Goal: Task Accomplishment & Management: Use online tool/utility

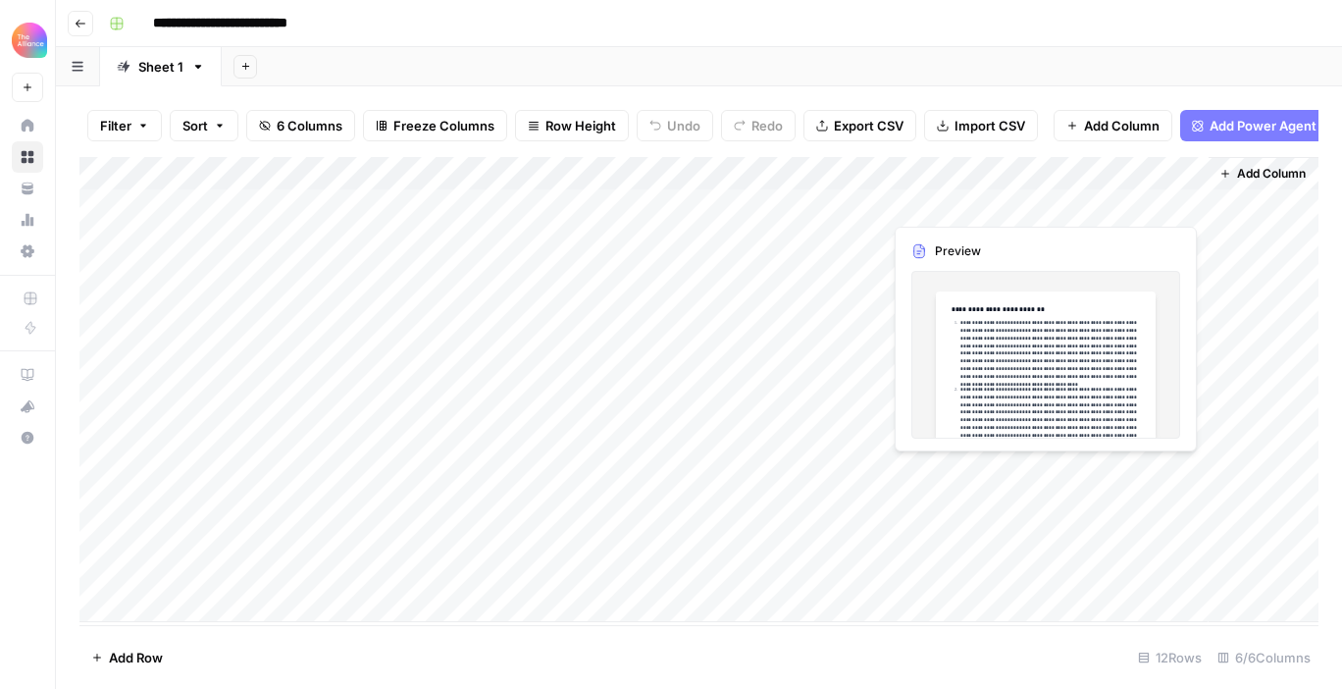
click at [1072, 468] on div "Add Column" at bounding box center [698, 389] width 1239 height 465
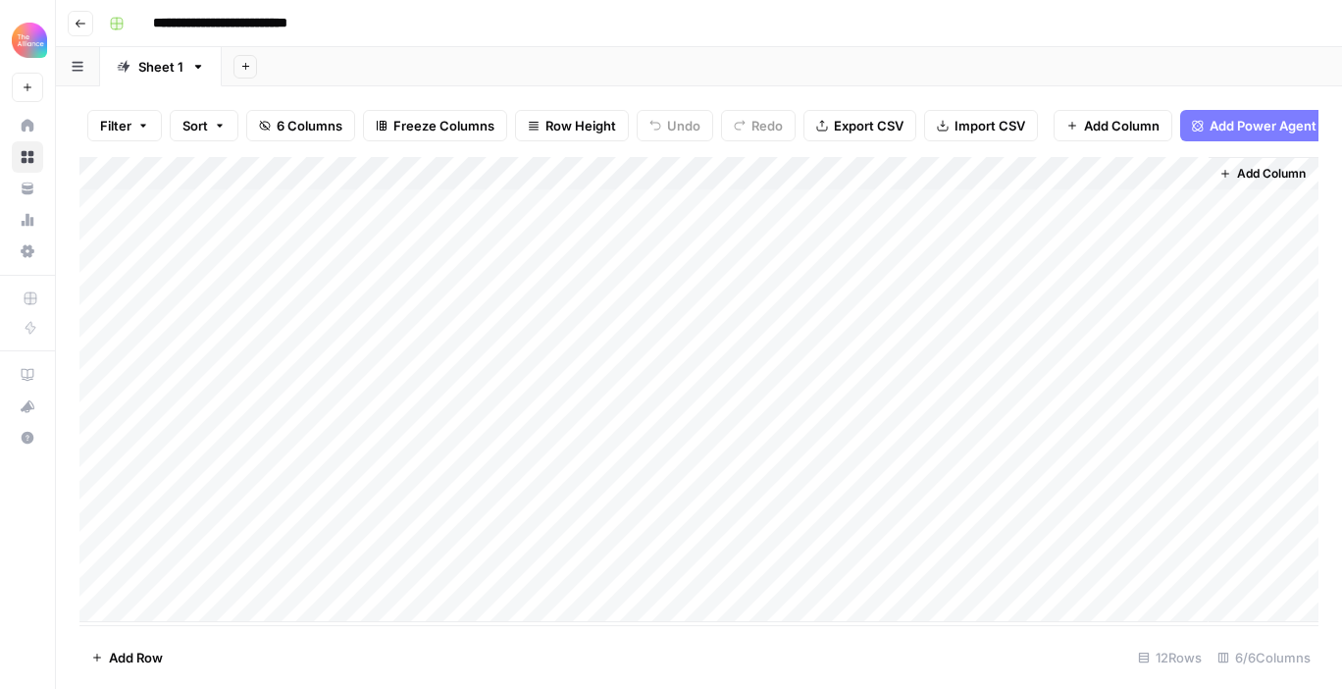
click at [1192, 473] on div "Add Column" at bounding box center [698, 389] width 1239 height 465
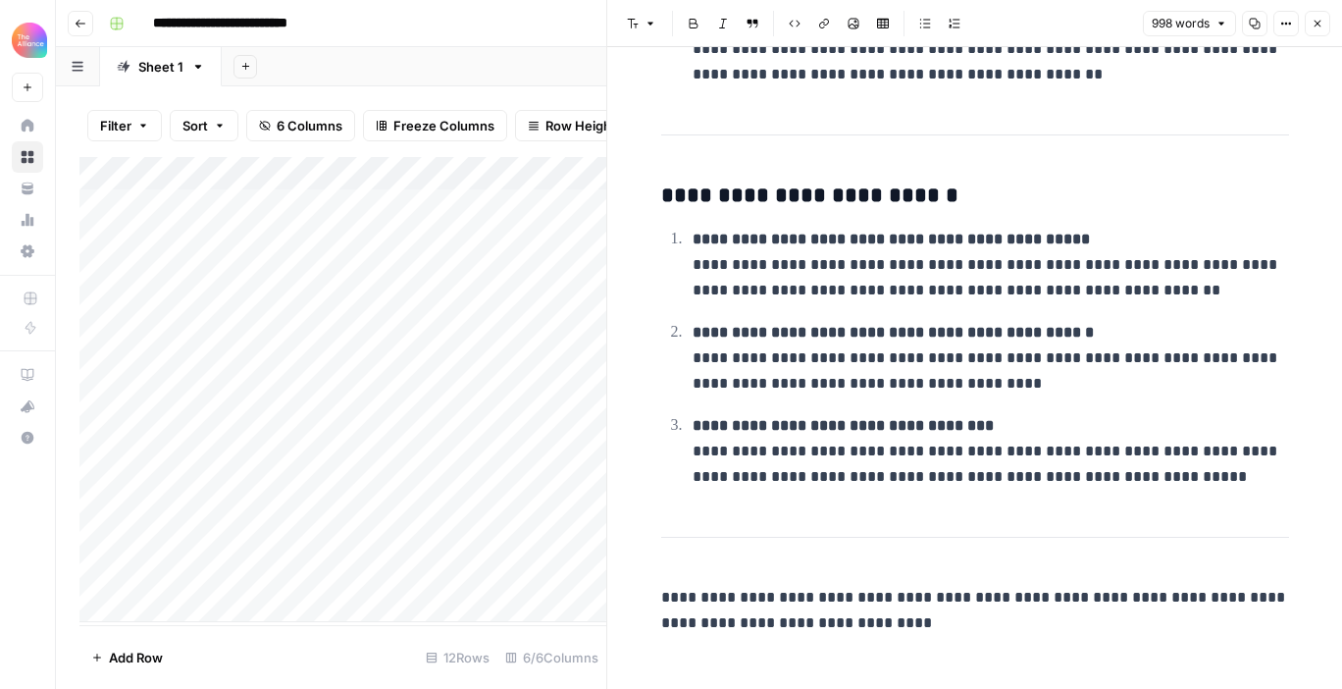
scroll to position [2941, 0]
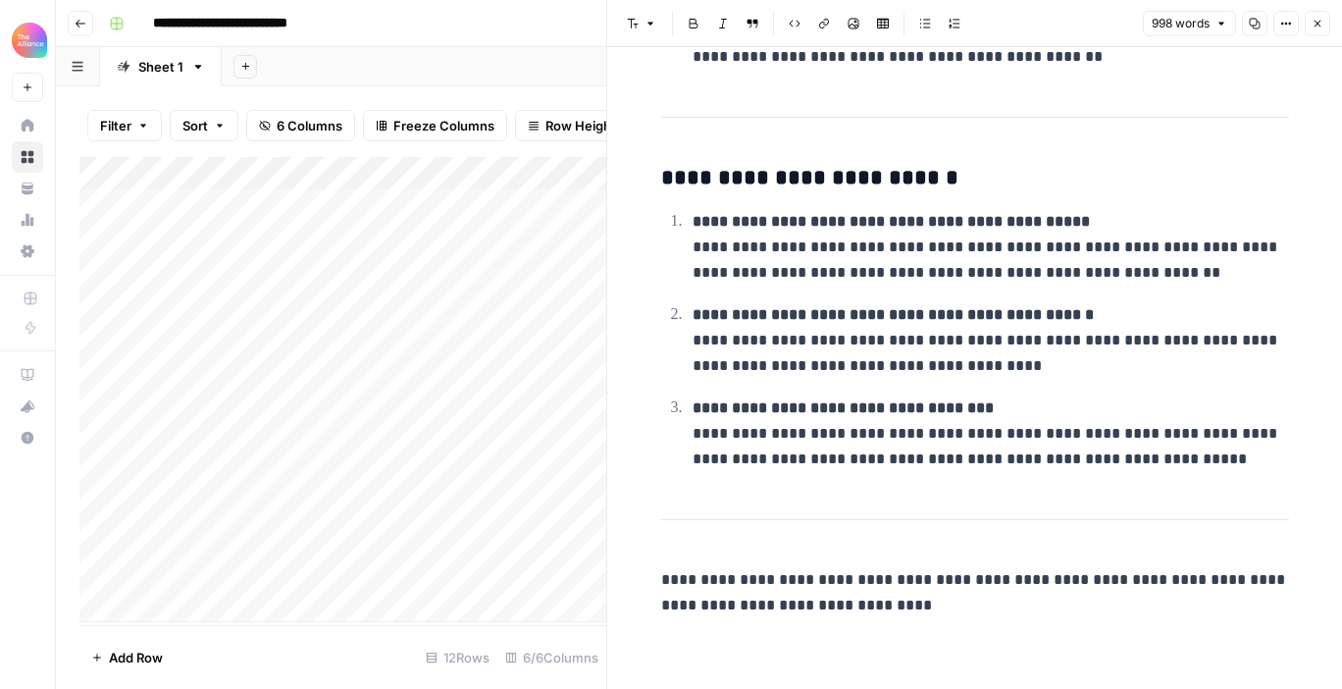
click at [428, 473] on div "Add Column" at bounding box center [342, 389] width 527 height 465
click at [1320, 29] on button "Close" at bounding box center [1317, 24] width 26 height 26
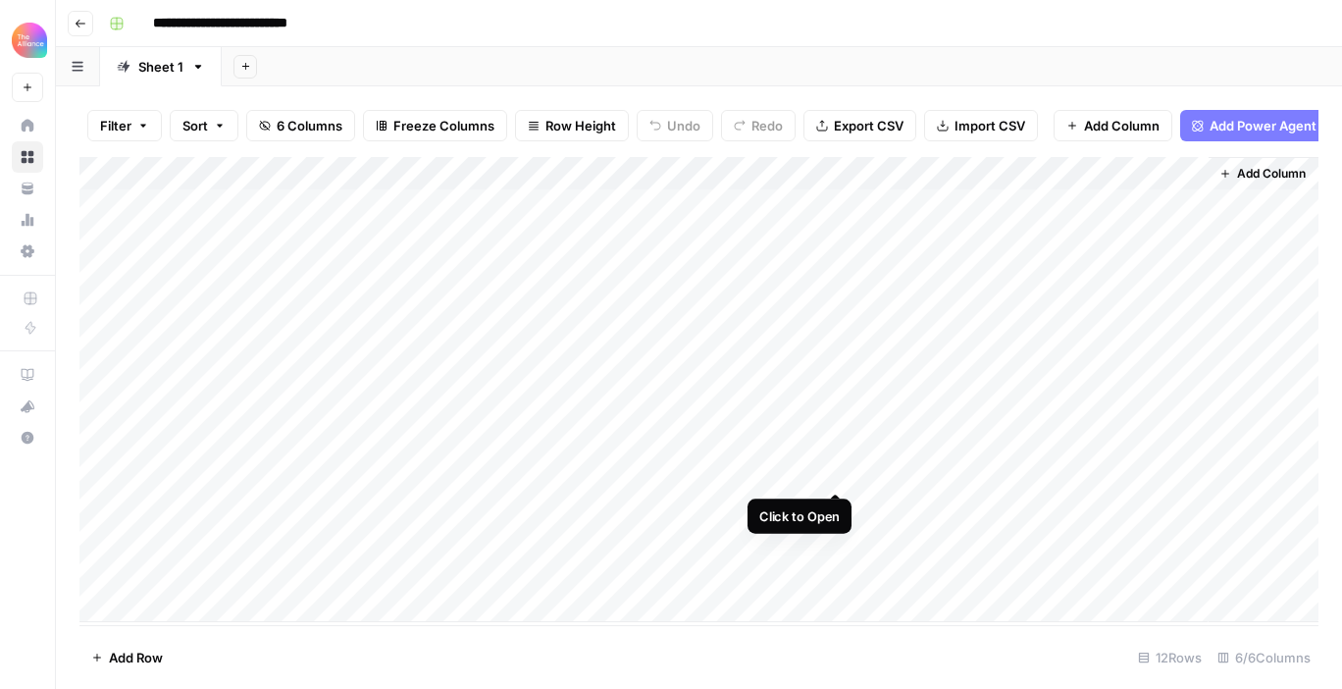
click at [832, 472] on div "Add Column" at bounding box center [698, 389] width 1239 height 465
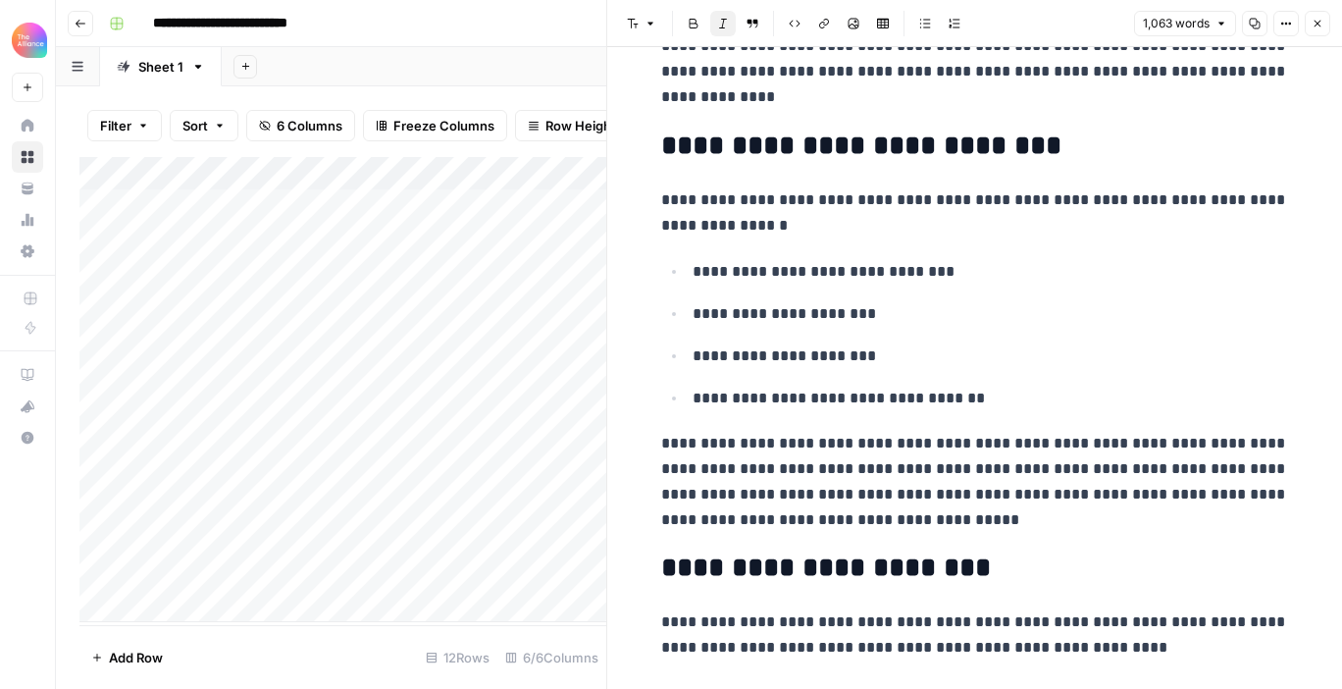
scroll to position [2657, 0]
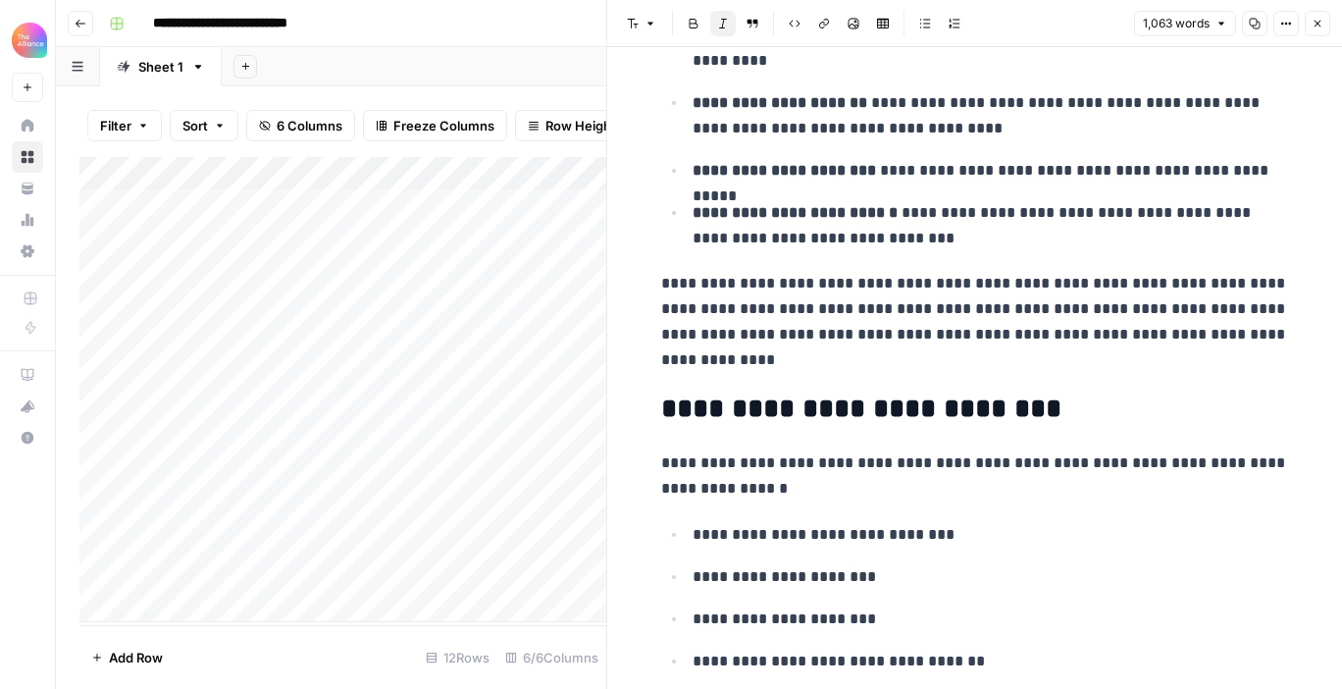
click at [229, 512] on div "Add Column" at bounding box center [342, 389] width 527 height 465
click at [1315, 26] on icon "button" at bounding box center [1317, 24] width 7 height 7
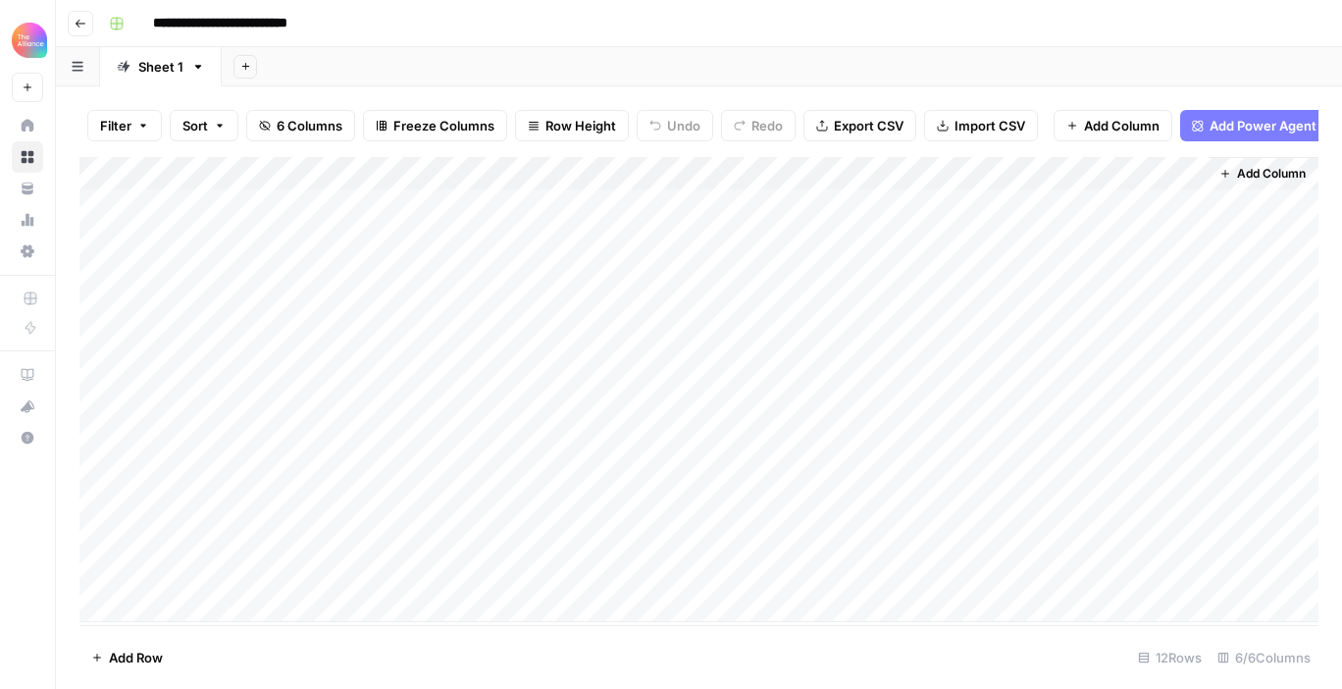
click at [944, 474] on div "Add Column" at bounding box center [698, 389] width 1239 height 465
click at [947, 474] on div "Add Column" at bounding box center [698, 389] width 1239 height 465
click at [947, 474] on body "**********" at bounding box center [671, 344] width 1342 height 689
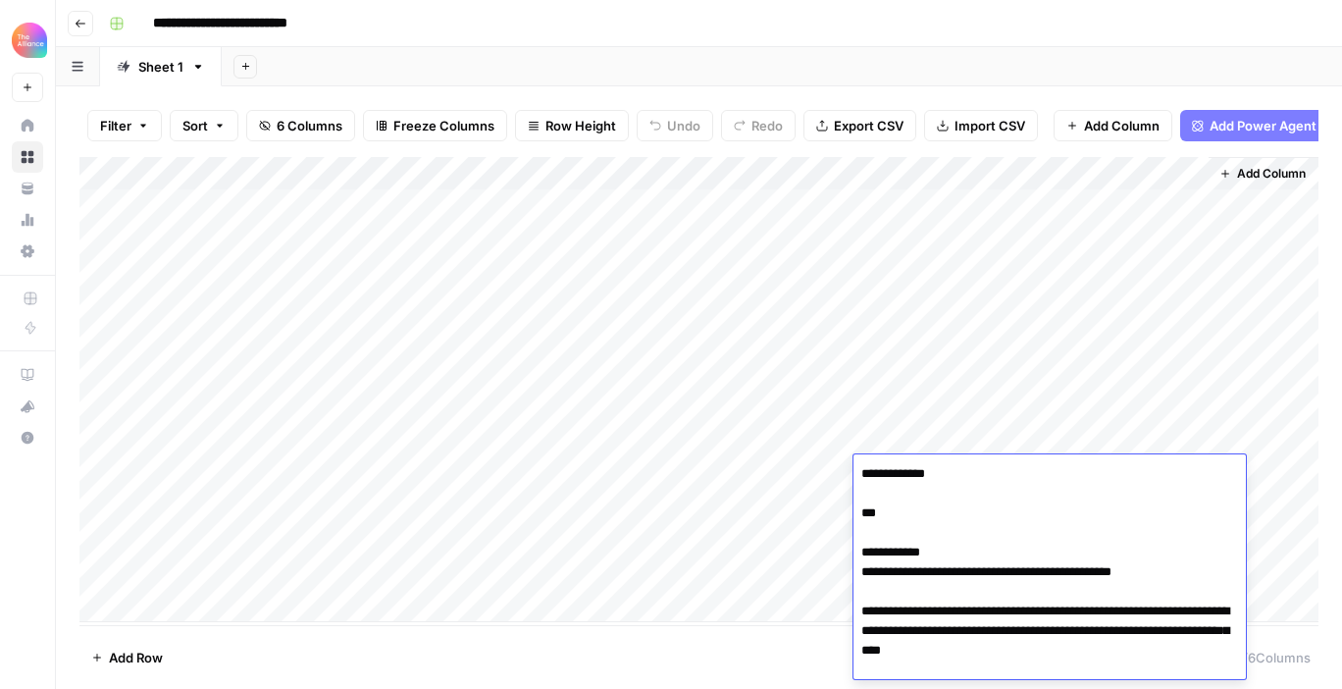
click at [715, 435] on div "Add Column" at bounding box center [698, 389] width 1239 height 465
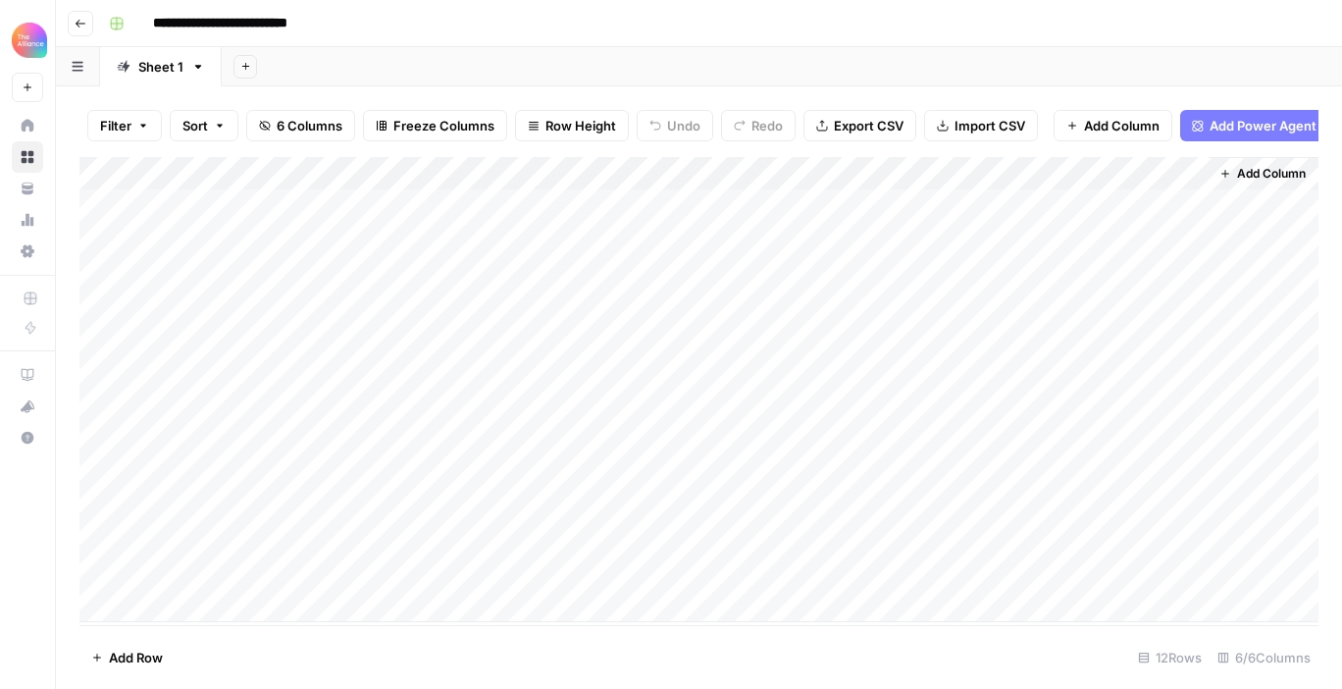
click at [832, 438] on div "Add Column" at bounding box center [698, 389] width 1239 height 465
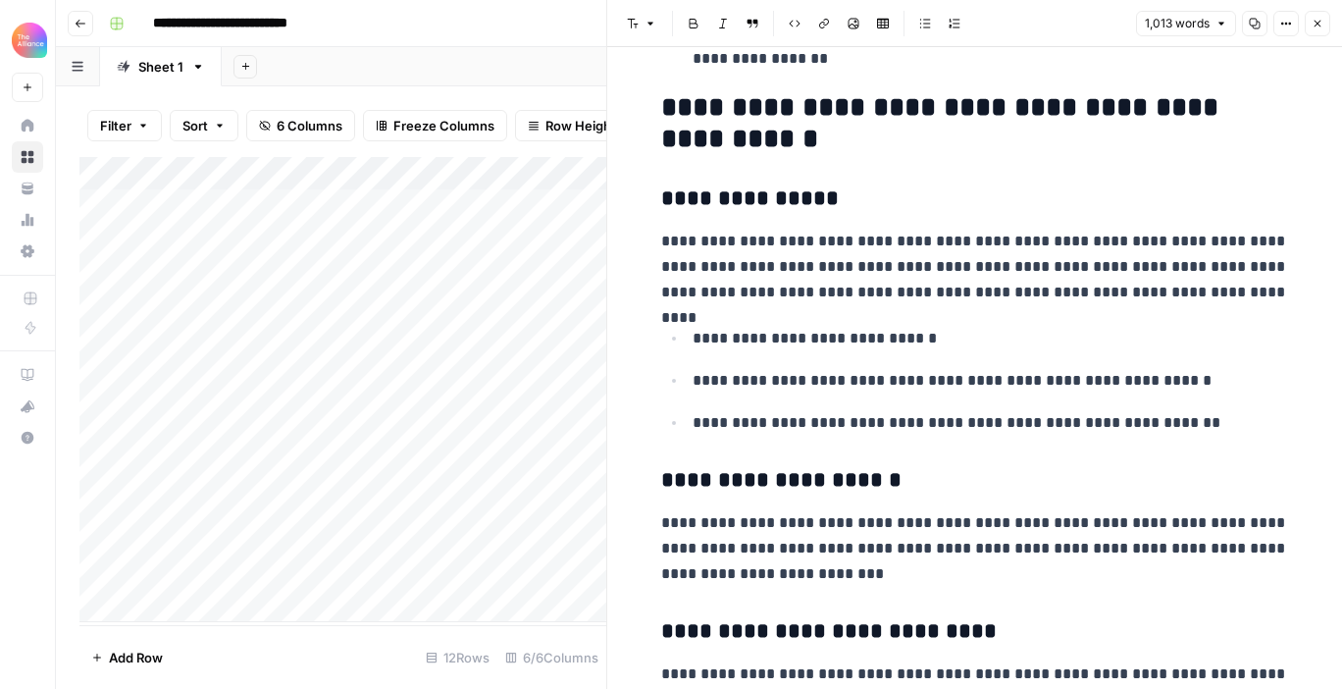
scroll to position [2268, 0]
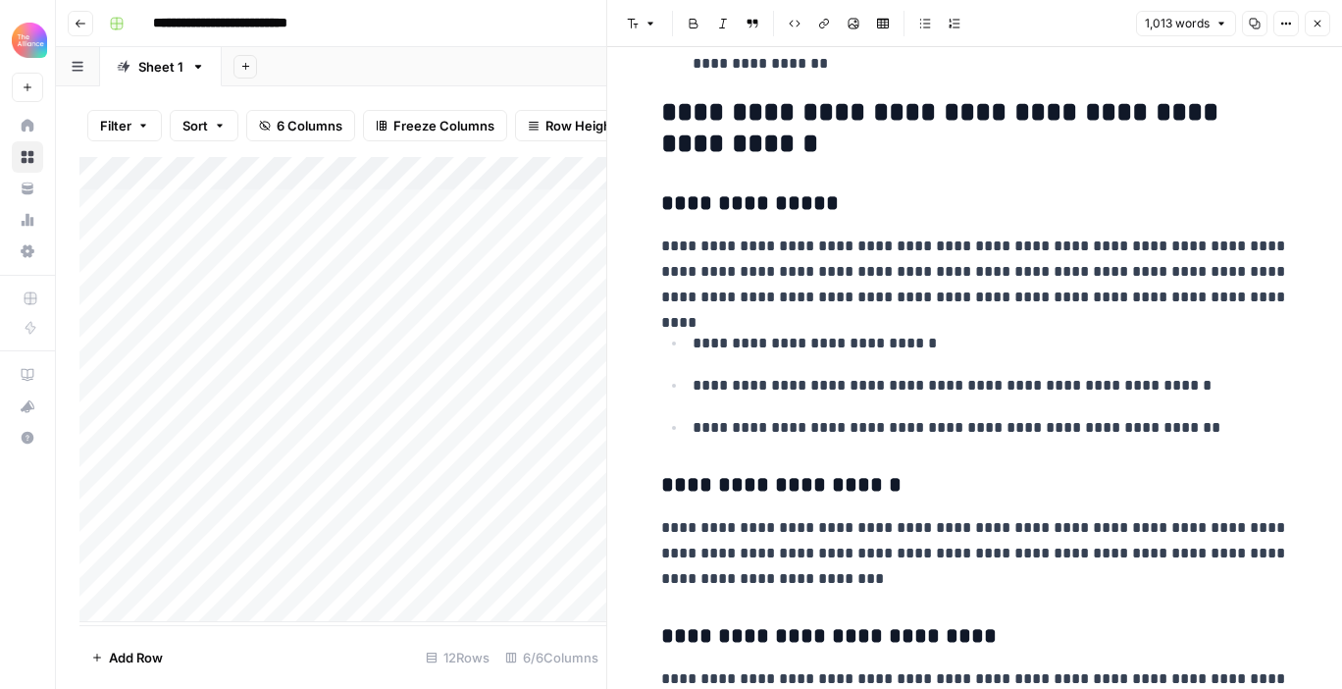
click at [1315, 23] on icon "button" at bounding box center [1317, 24] width 7 height 7
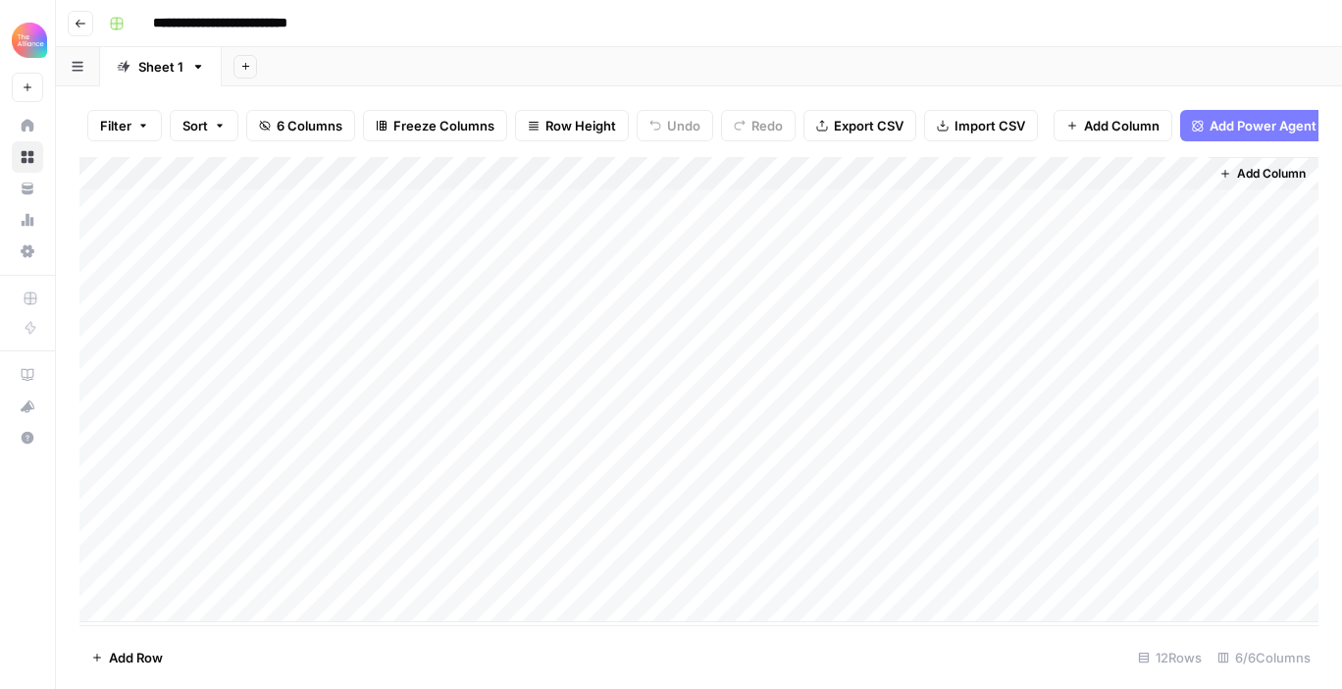
click at [967, 434] on div "Add Column" at bounding box center [698, 389] width 1239 height 465
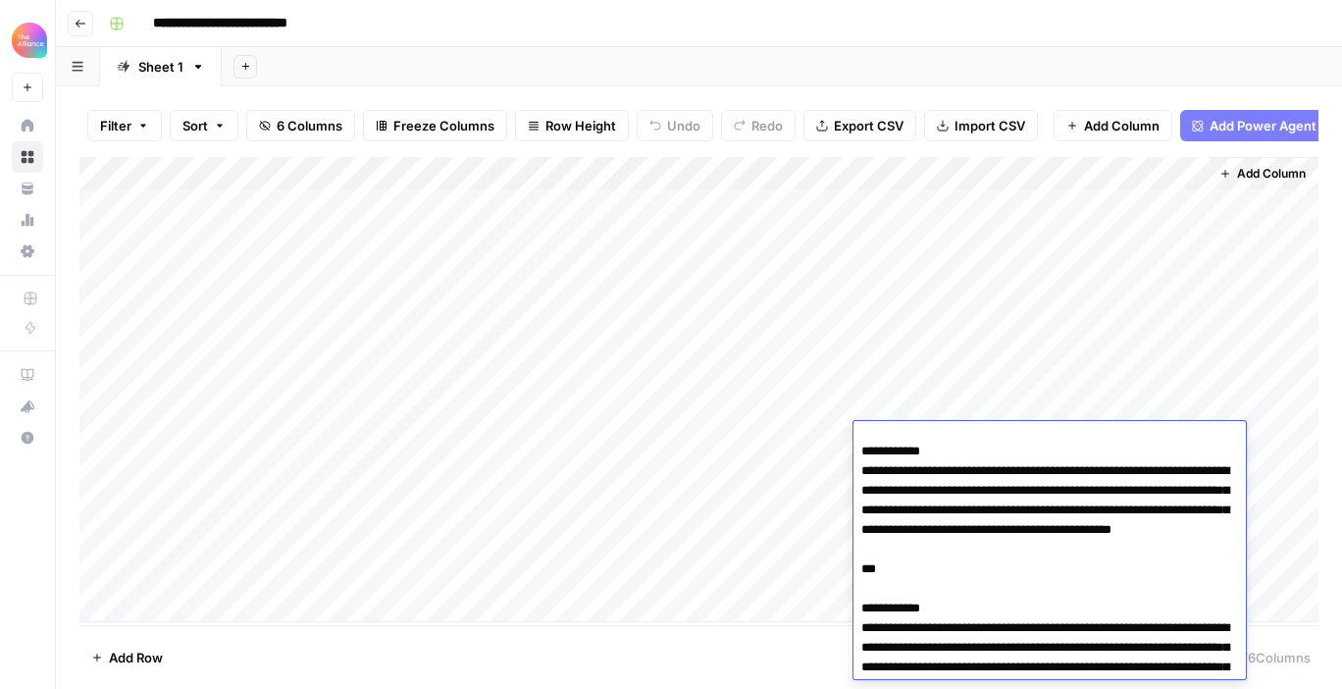
scroll to position [353, 0]
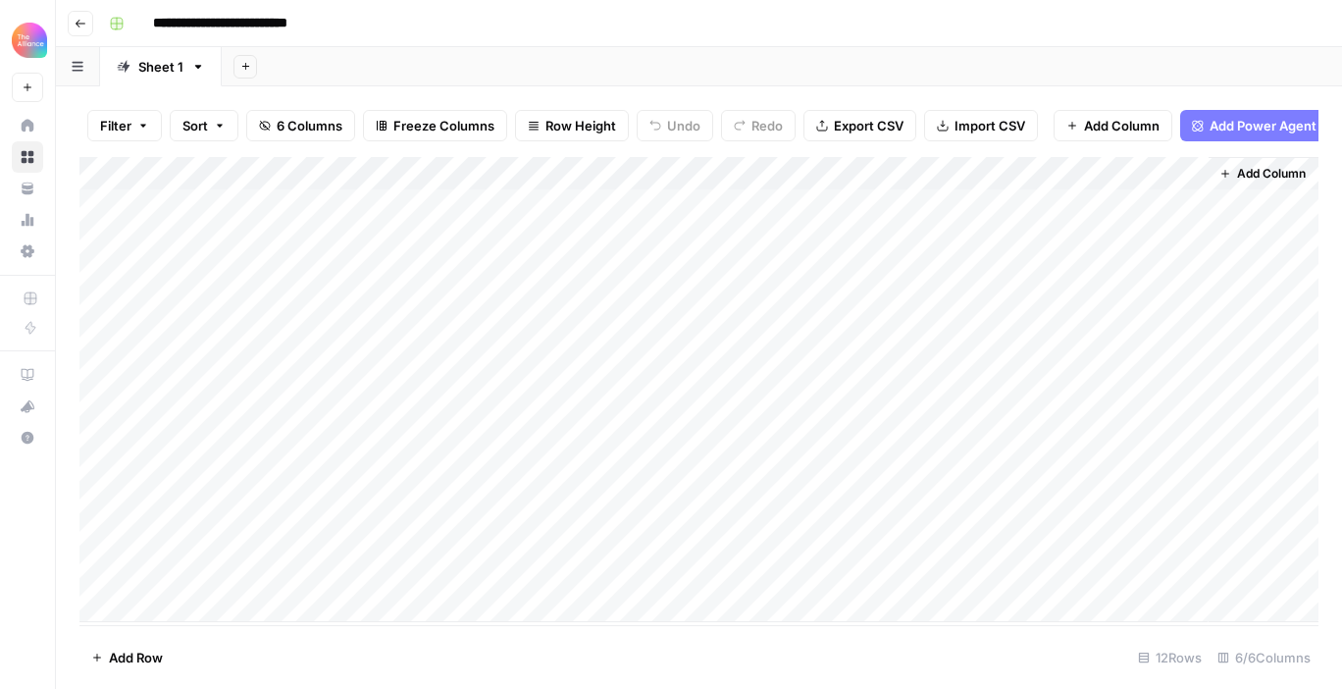
click at [897, 402] on div "Add Column" at bounding box center [698, 389] width 1239 height 465
click at [926, 406] on div "Add Column" at bounding box center [698, 389] width 1239 height 465
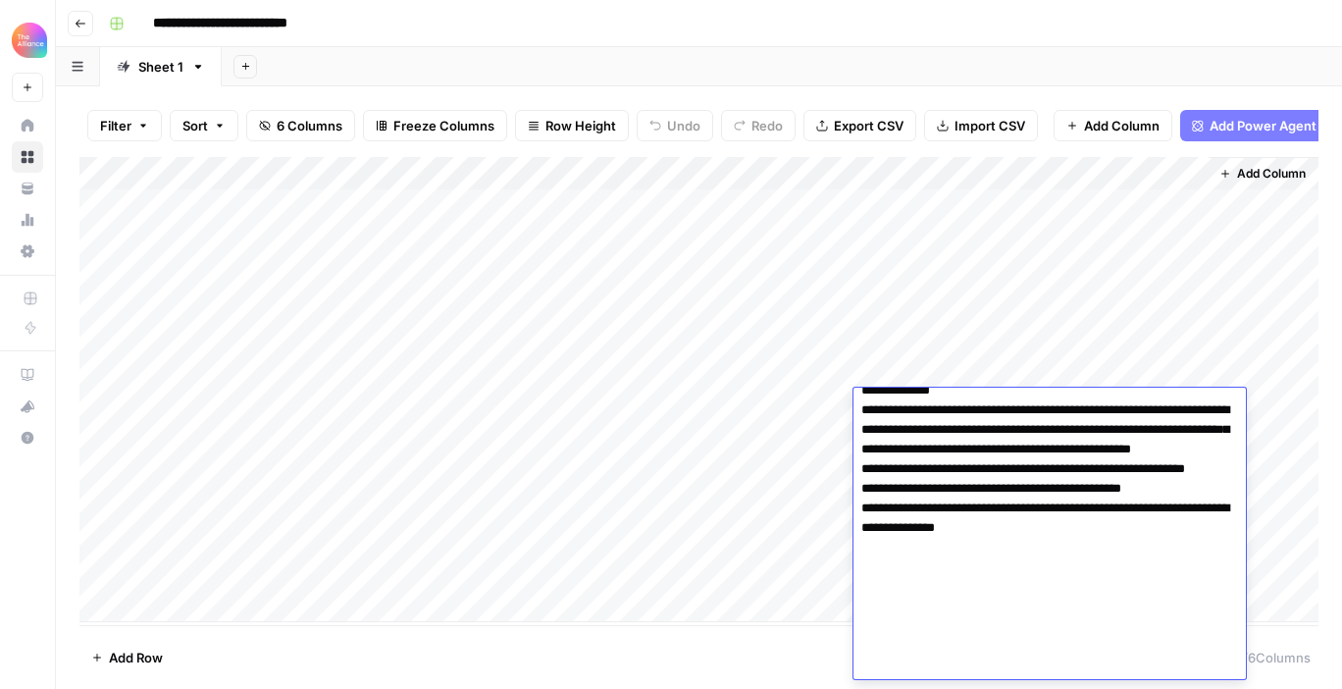
scroll to position [0, 0]
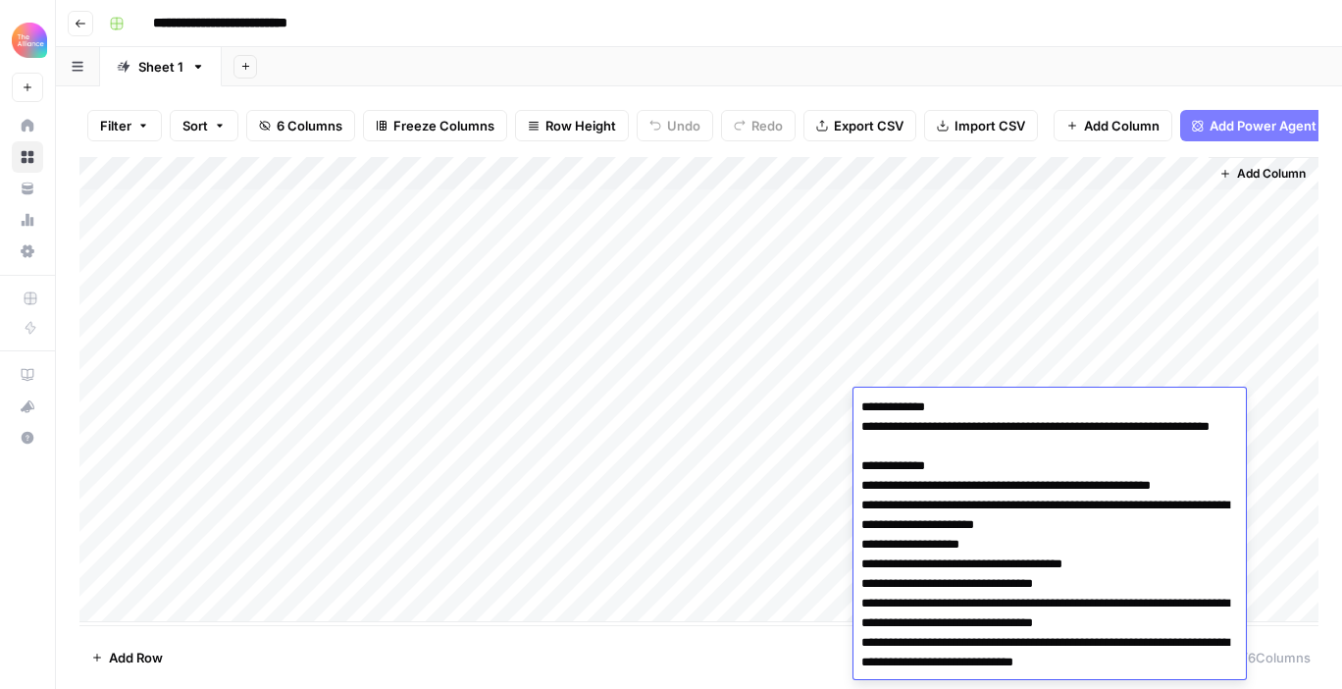
click at [261, 496] on div "Add Column" at bounding box center [698, 389] width 1239 height 465
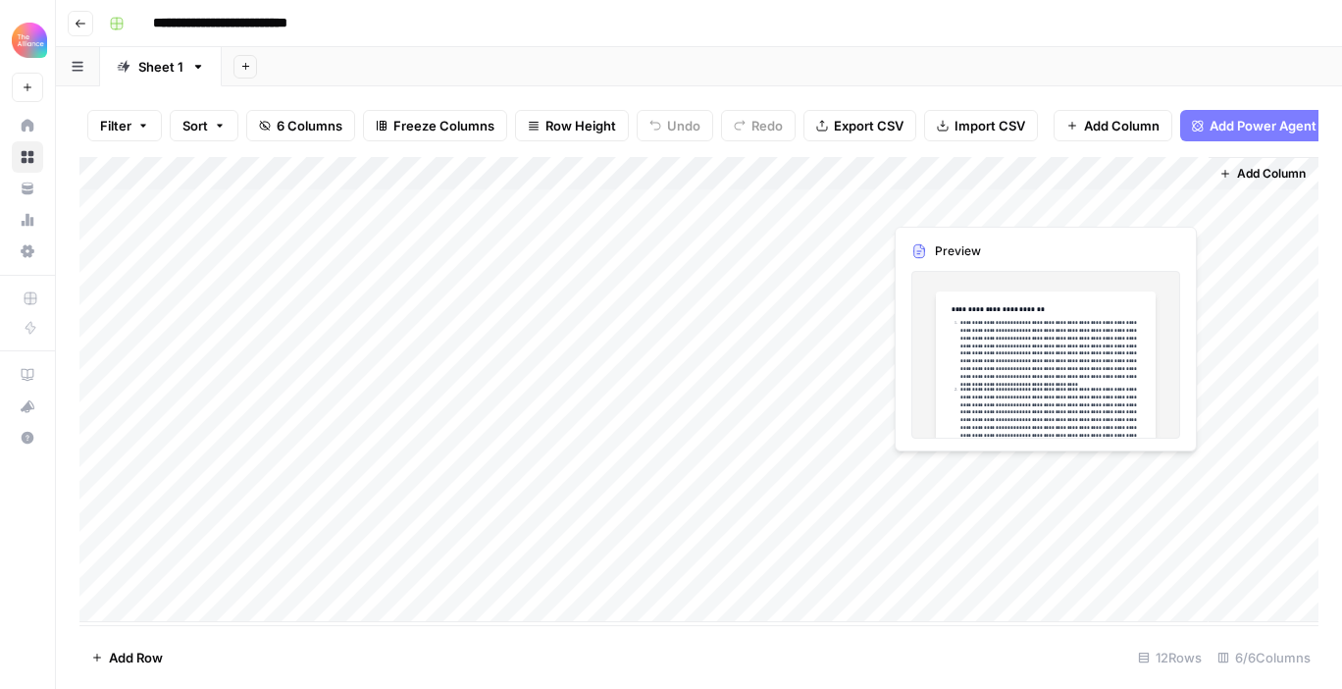
click at [1104, 475] on div "Add Column" at bounding box center [698, 389] width 1239 height 465
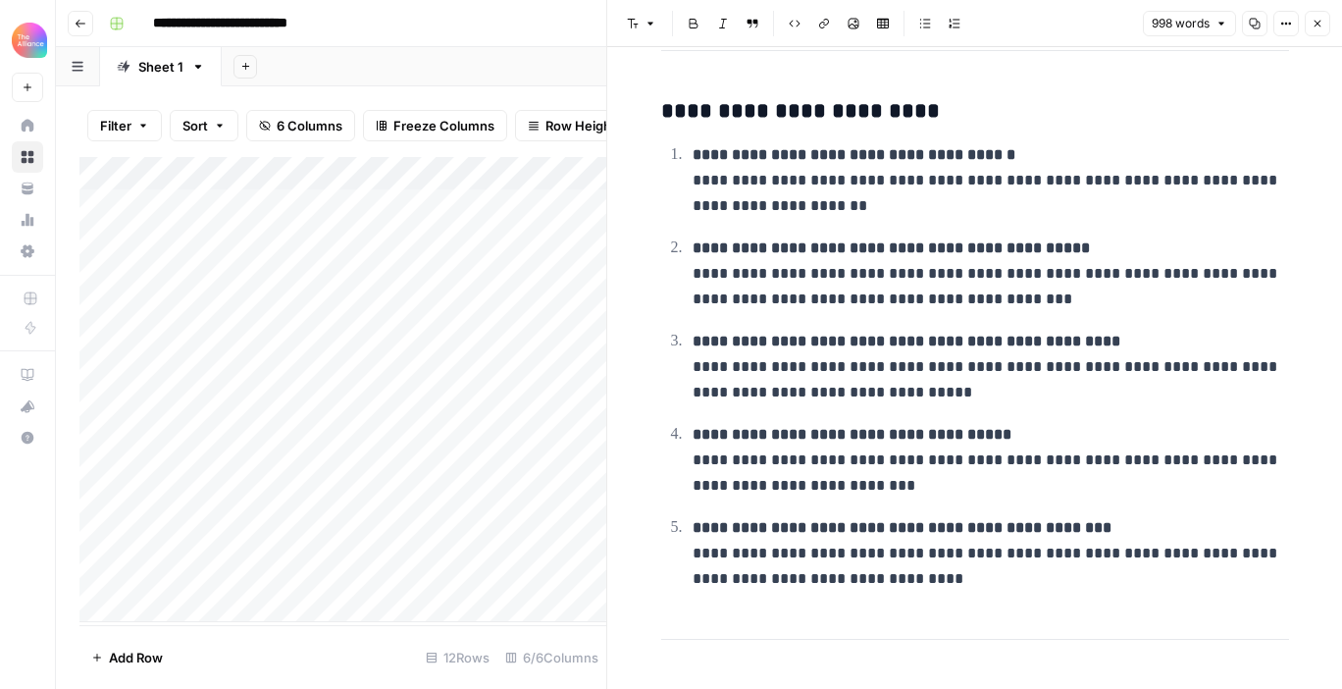
scroll to position [1272, 0]
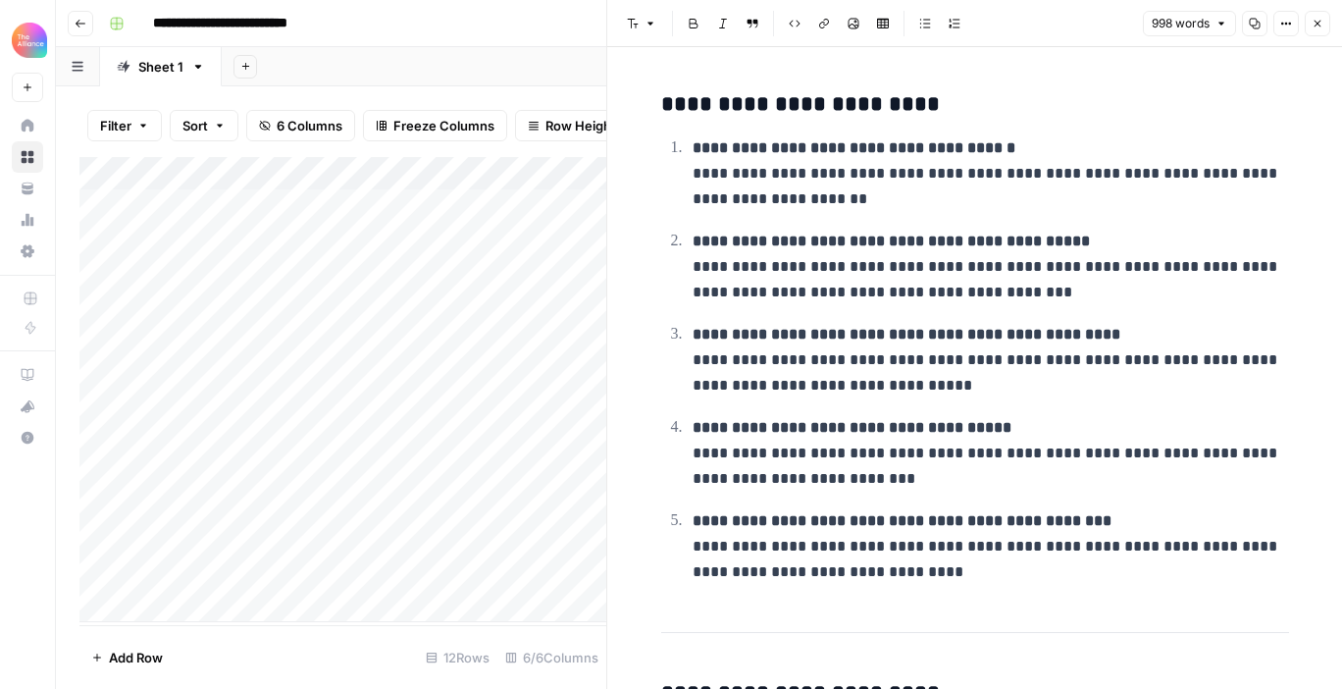
click at [206, 510] on div "Add Column" at bounding box center [342, 389] width 527 height 465
click at [381, 495] on div "Add Column" at bounding box center [342, 389] width 527 height 465
click at [279, 499] on div "Add Column" at bounding box center [342, 389] width 527 height 465
click at [1319, 19] on icon "button" at bounding box center [1317, 24] width 12 height 12
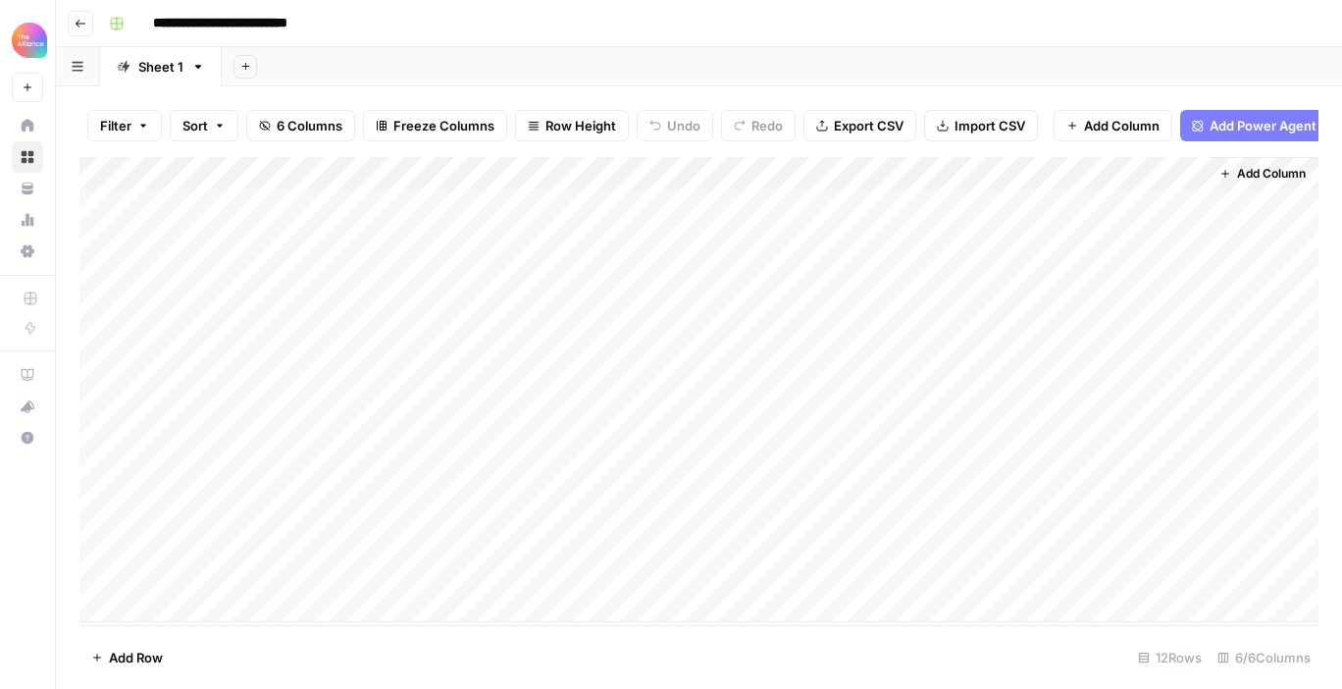
click at [243, 277] on div "Add Column" at bounding box center [698, 389] width 1239 height 465
click at [243, 277] on icon at bounding box center [237, 272] width 21 height 21
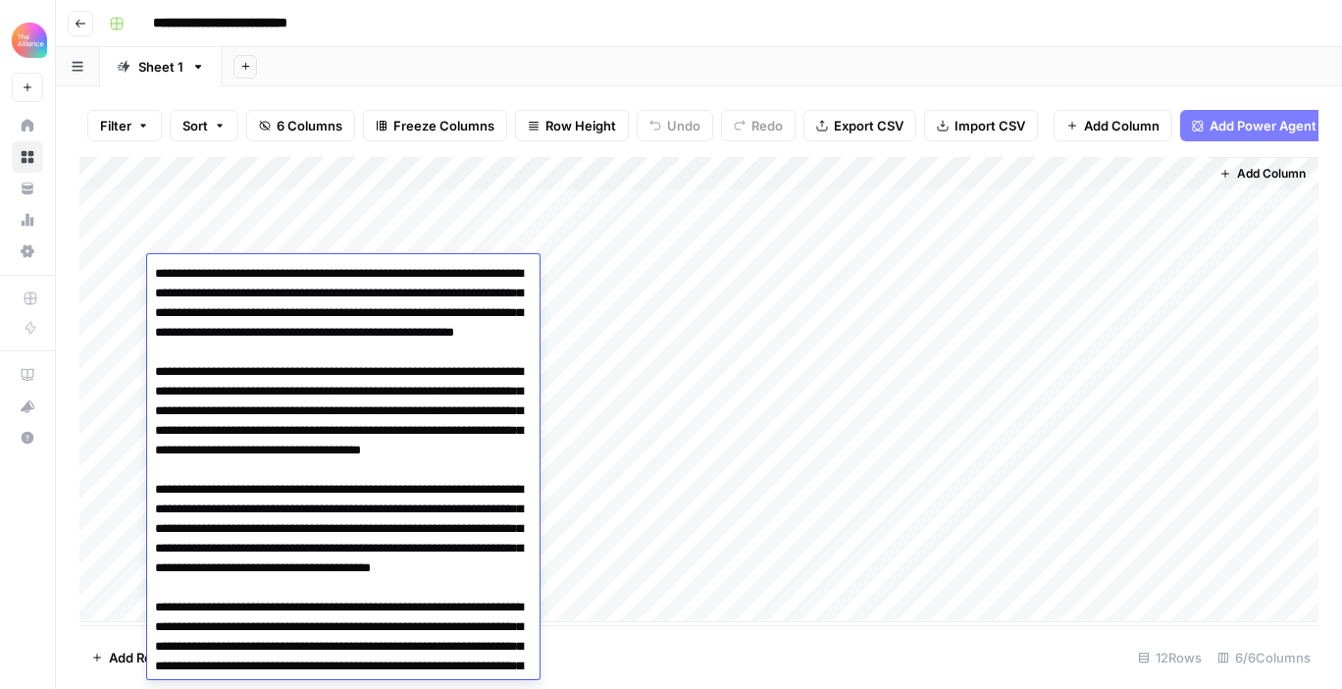
click at [236, 236] on div "Add Column" at bounding box center [698, 389] width 1239 height 465
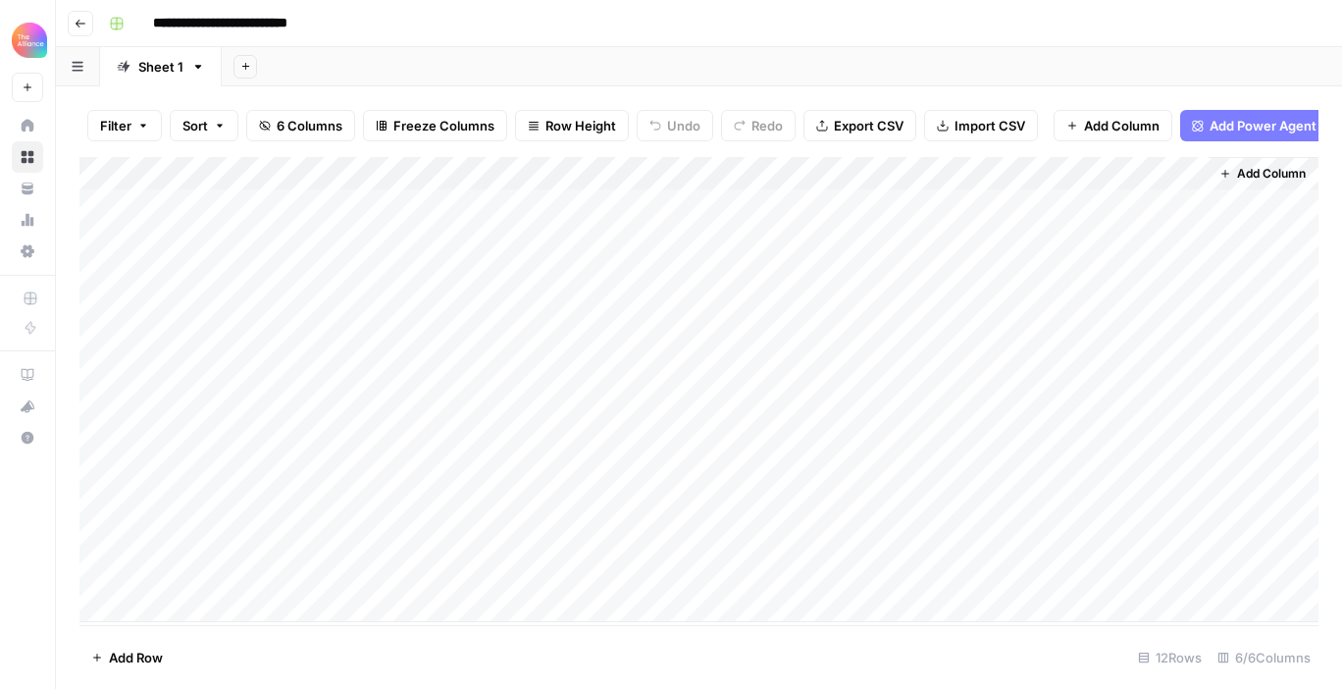
click at [236, 236] on div "Add Column" at bounding box center [698, 389] width 1239 height 465
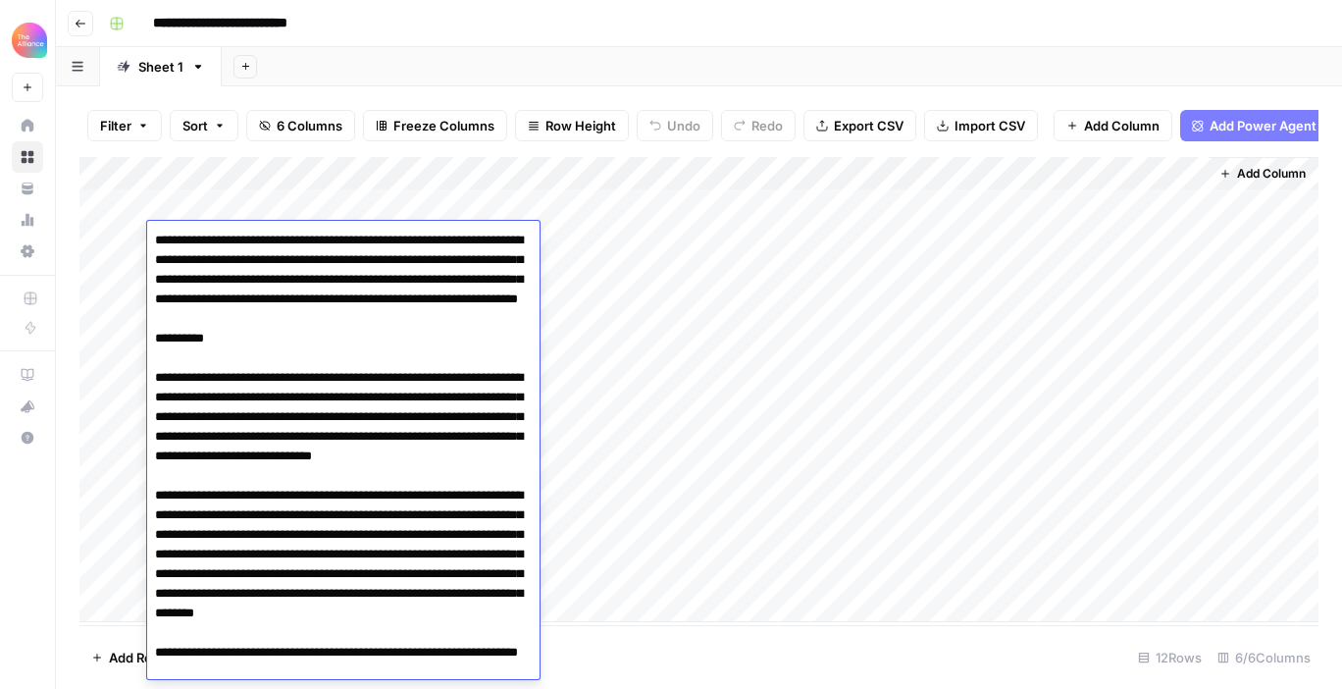
click at [205, 209] on div "Add Column" at bounding box center [698, 389] width 1239 height 465
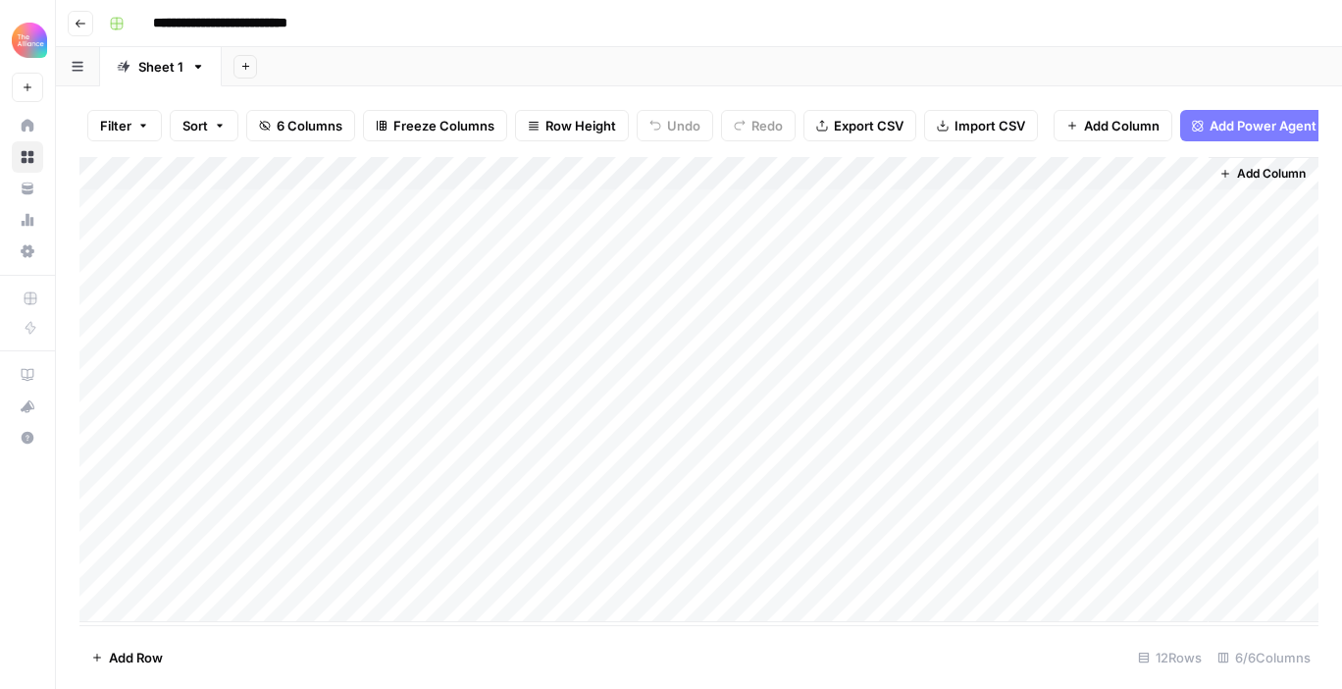
click at [205, 209] on div "Add Column" at bounding box center [698, 389] width 1239 height 465
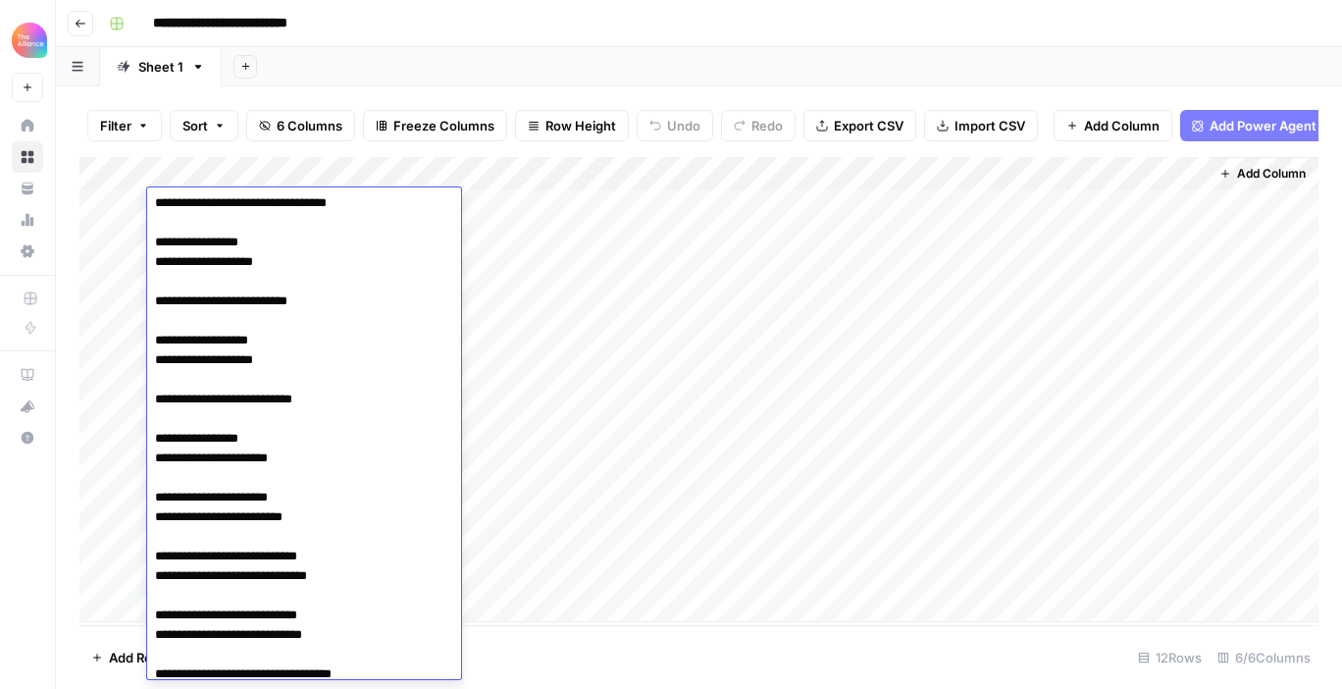
scroll to position [1660, 0]
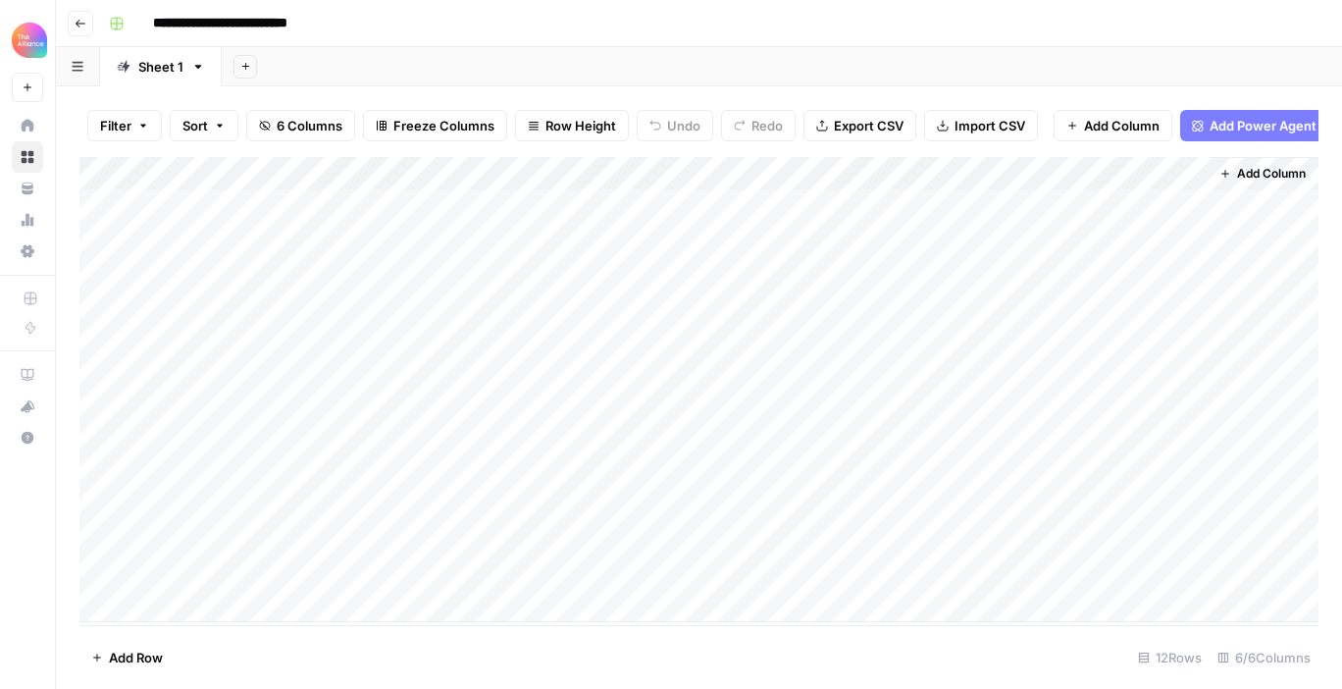
click at [582, 400] on div "Add Column" at bounding box center [698, 389] width 1239 height 465
click at [245, 502] on div "Add Column" at bounding box center [698, 389] width 1239 height 465
type textarea "**********"
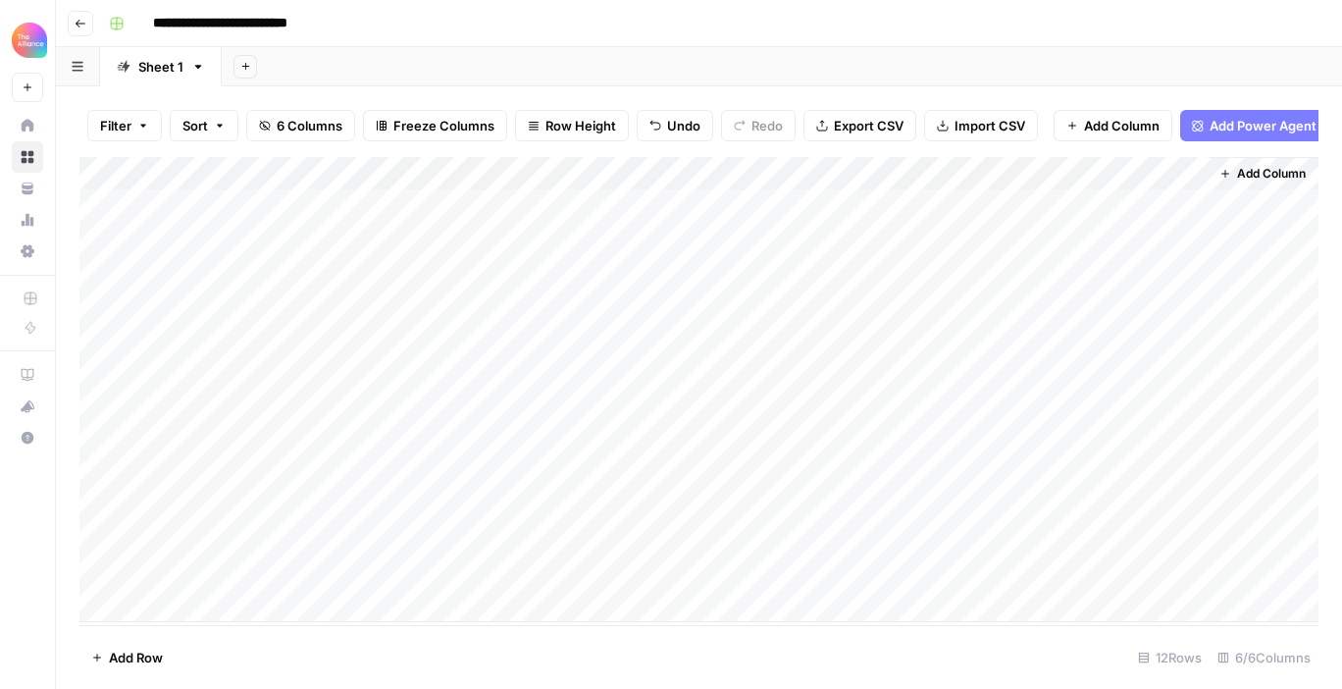
click at [498, 508] on div "Add Column" at bounding box center [698, 389] width 1239 height 465
click at [477, 506] on div "Add Column" at bounding box center [698, 389] width 1239 height 465
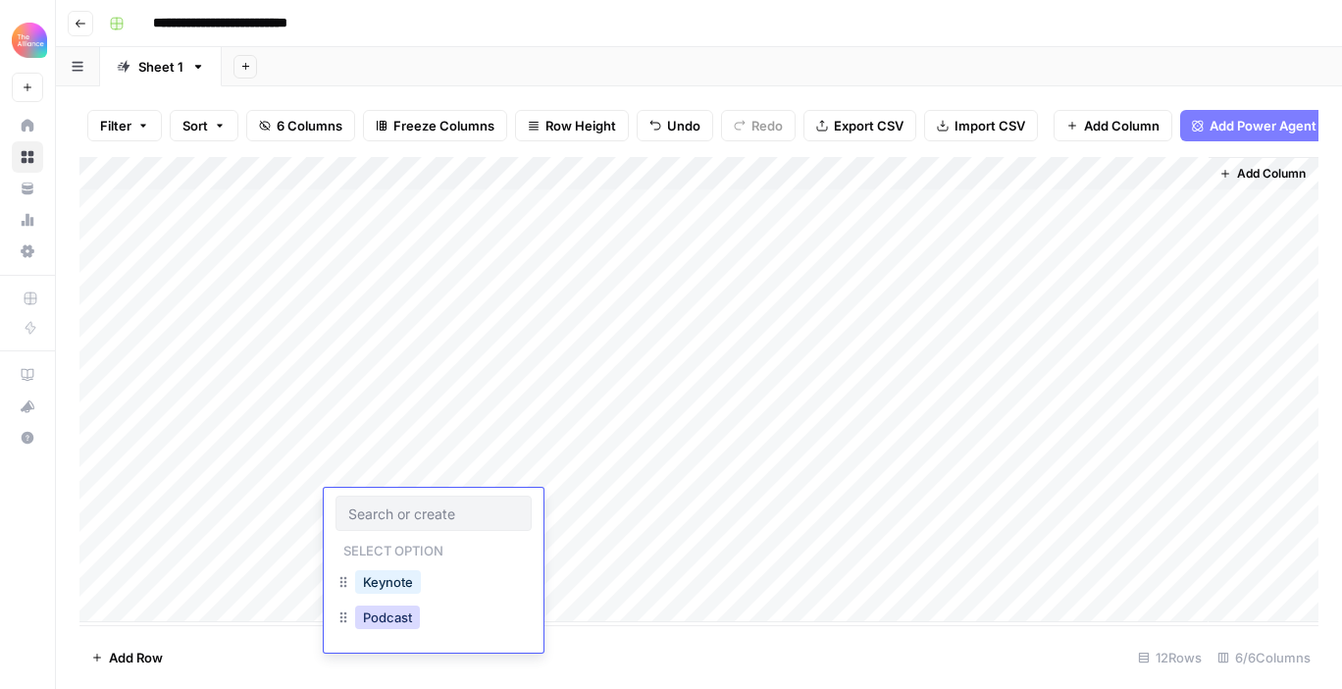
click at [393, 621] on button "Podcast" at bounding box center [387, 617] width 65 height 24
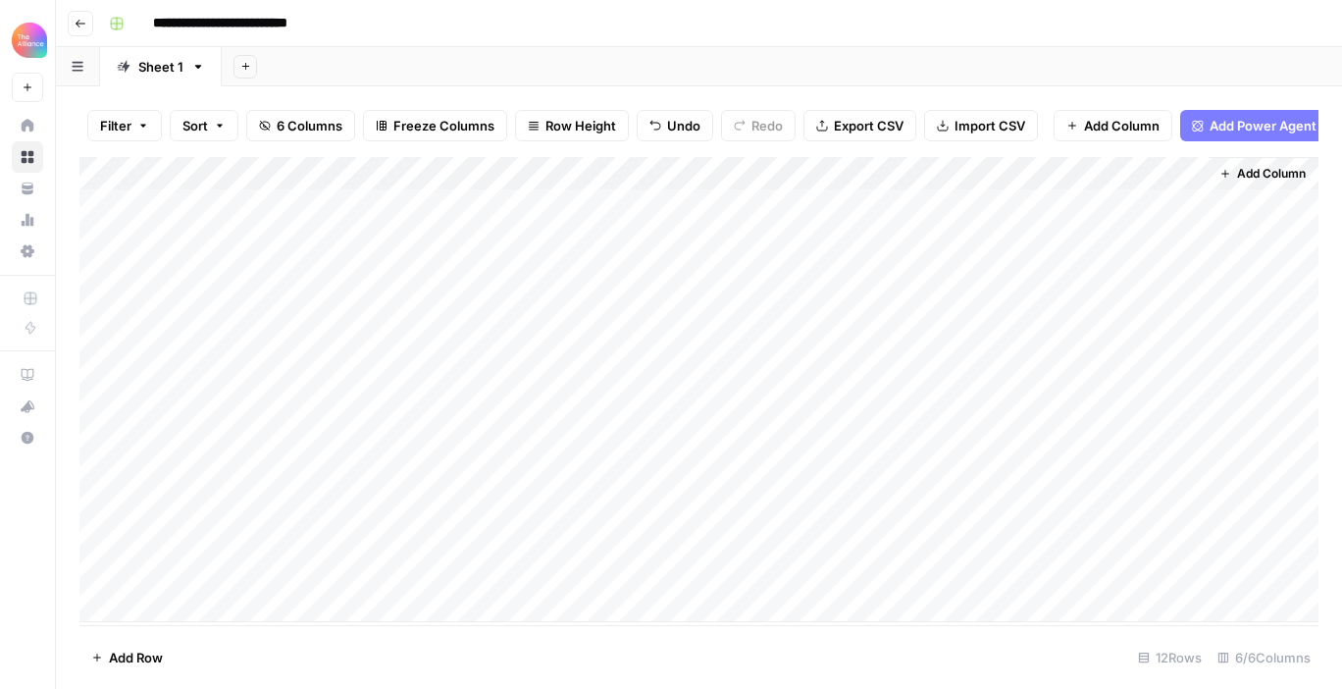
click at [640, 174] on div "Add Column" at bounding box center [698, 389] width 1239 height 465
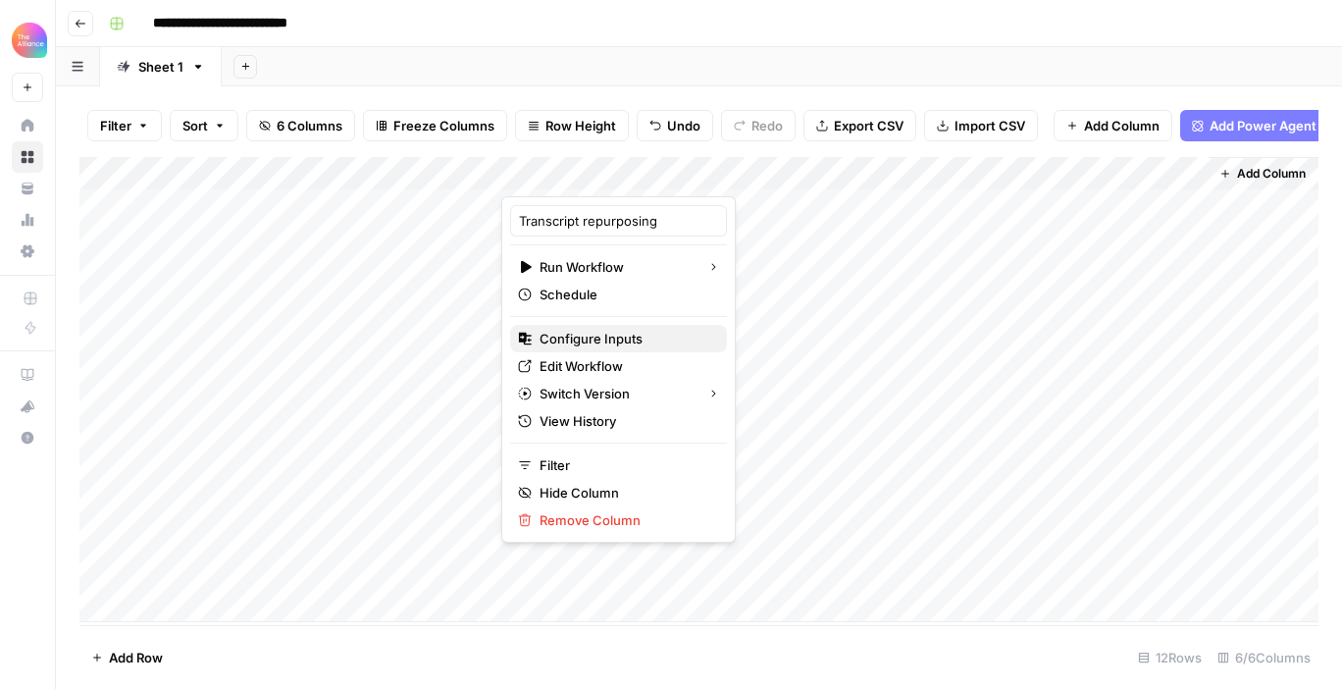
click at [596, 333] on span "Configure Inputs" at bounding box center [625, 339] width 172 height 20
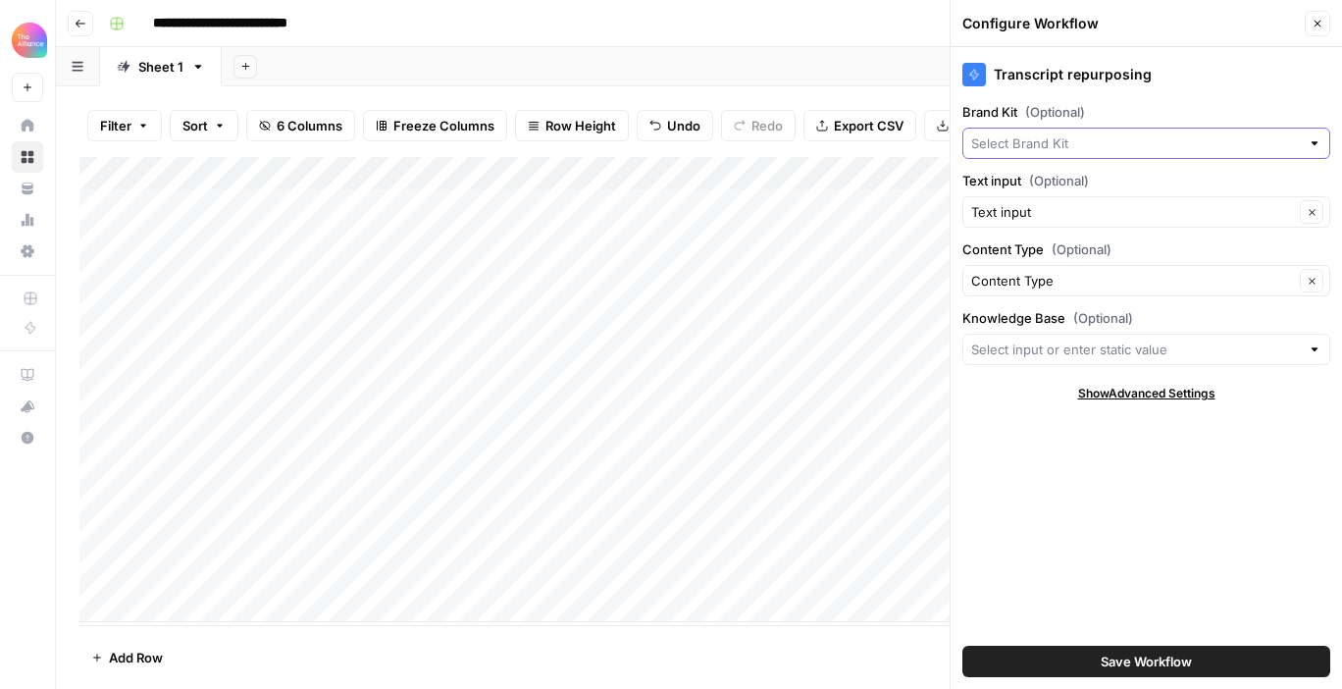
click at [1089, 147] on input "Brand Kit (Optional)" at bounding box center [1135, 143] width 329 height 20
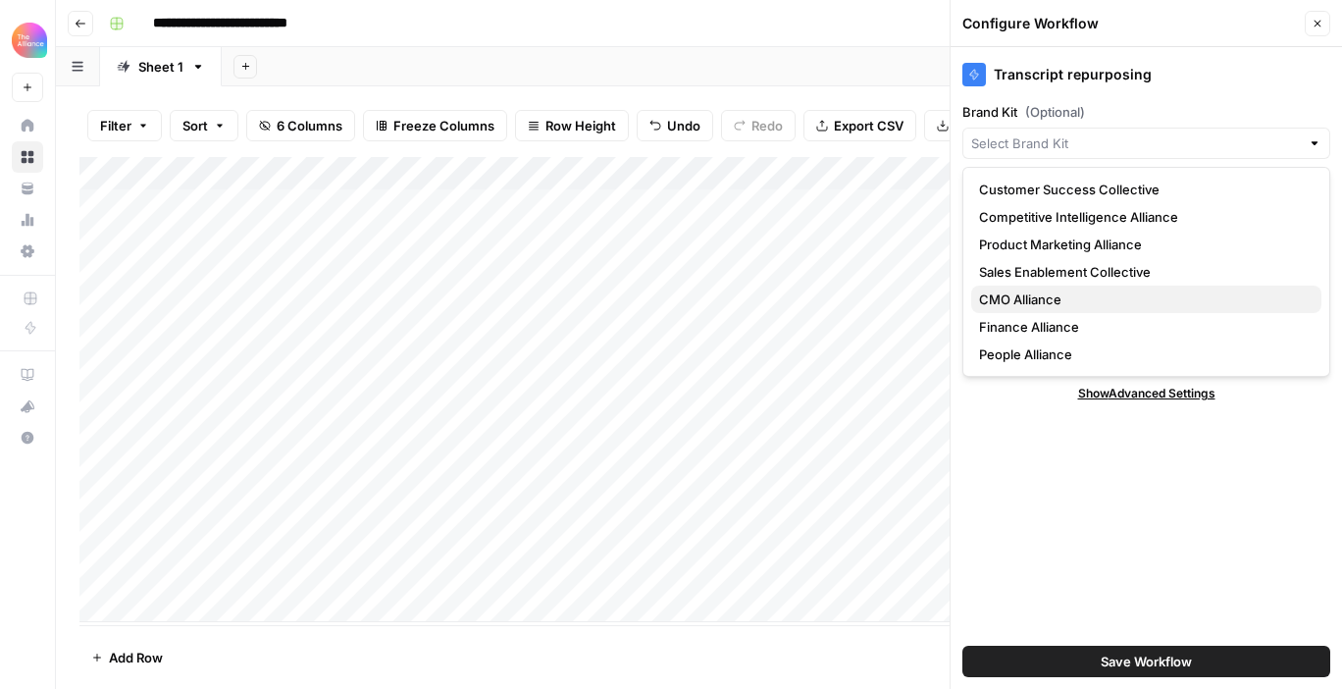
click at [1044, 308] on span "CMO Alliance" at bounding box center [1142, 299] width 327 height 20
type input "CMO Alliance"
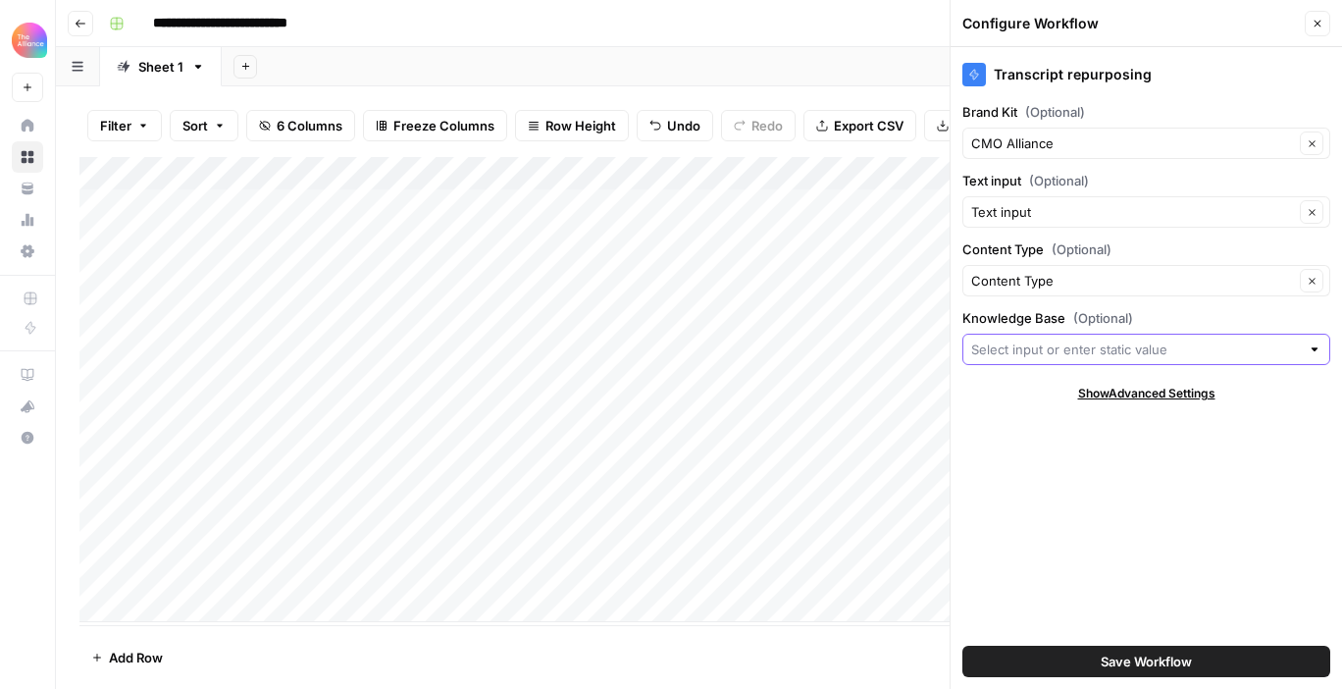
click at [1269, 344] on input "Knowledge Base (Optional)" at bounding box center [1135, 349] width 329 height 20
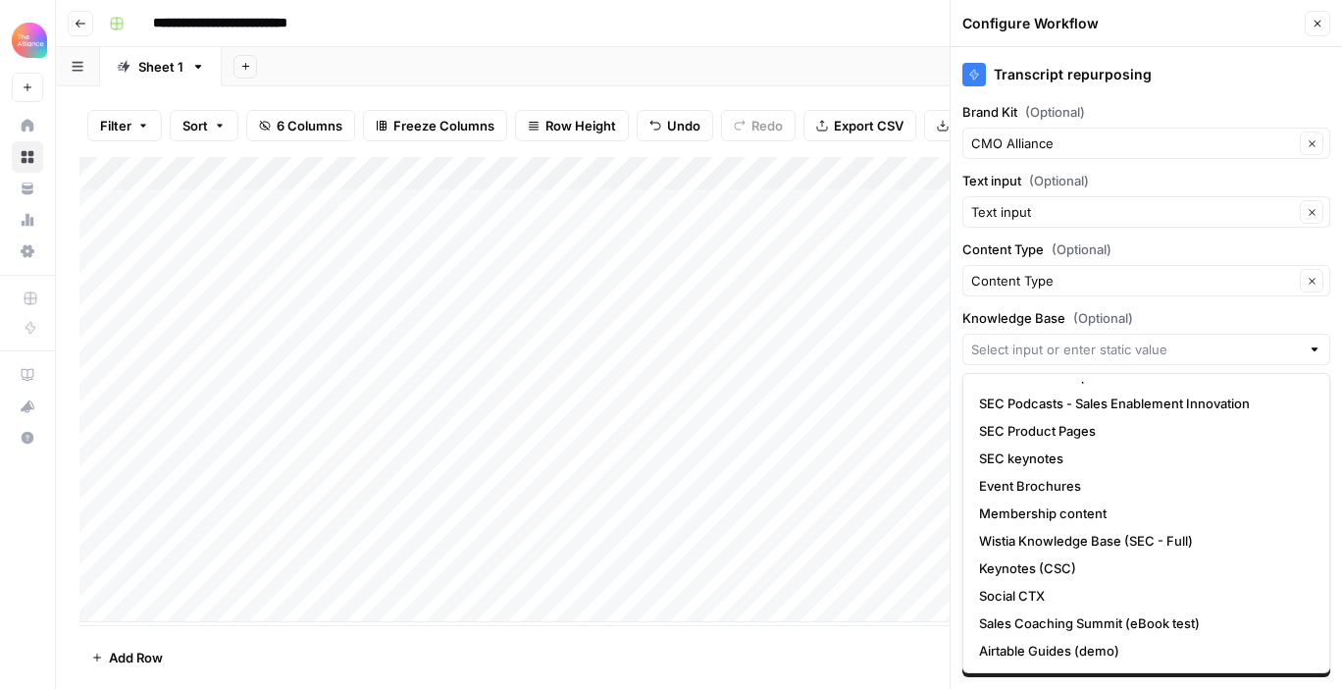
scroll to position [0, 0]
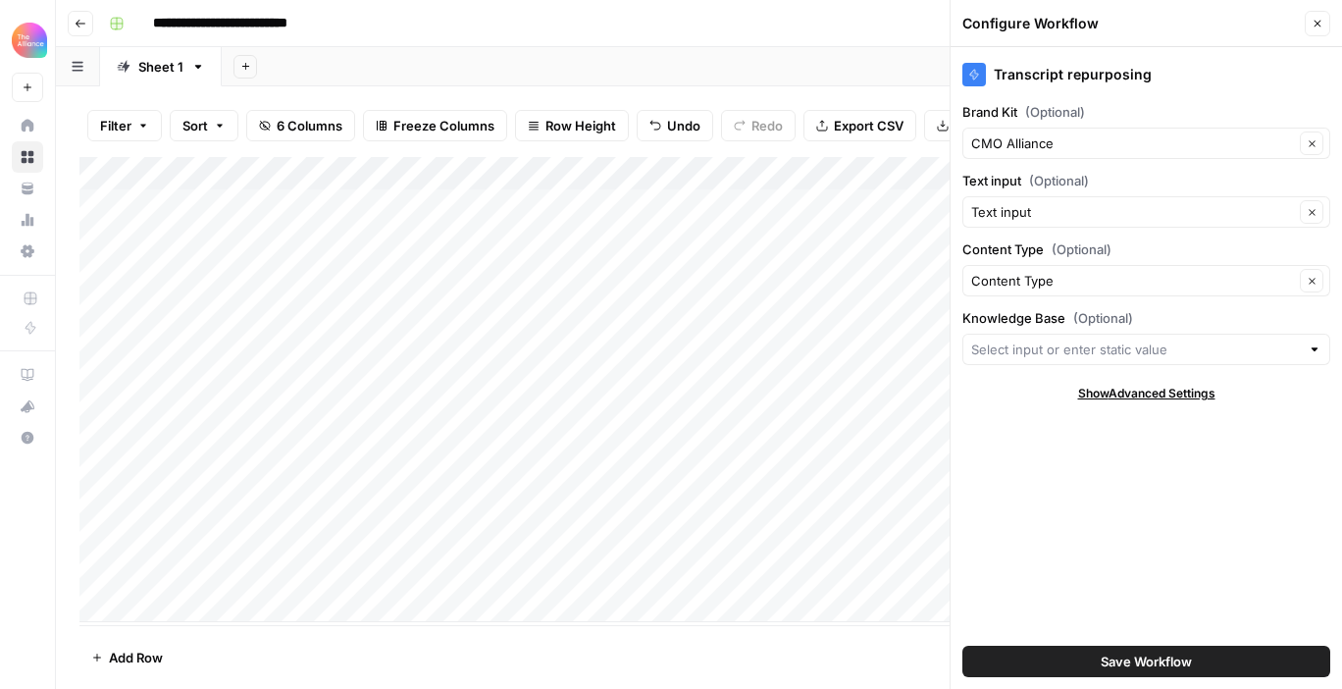
click at [1198, 303] on div "Transcript repurposing Brand Kit (Optional) CMO Alliance Clear Text input (Opti…" at bounding box center [1145, 367] width 391 height 641
click at [1314, 26] on icon "button" at bounding box center [1317, 24] width 7 height 7
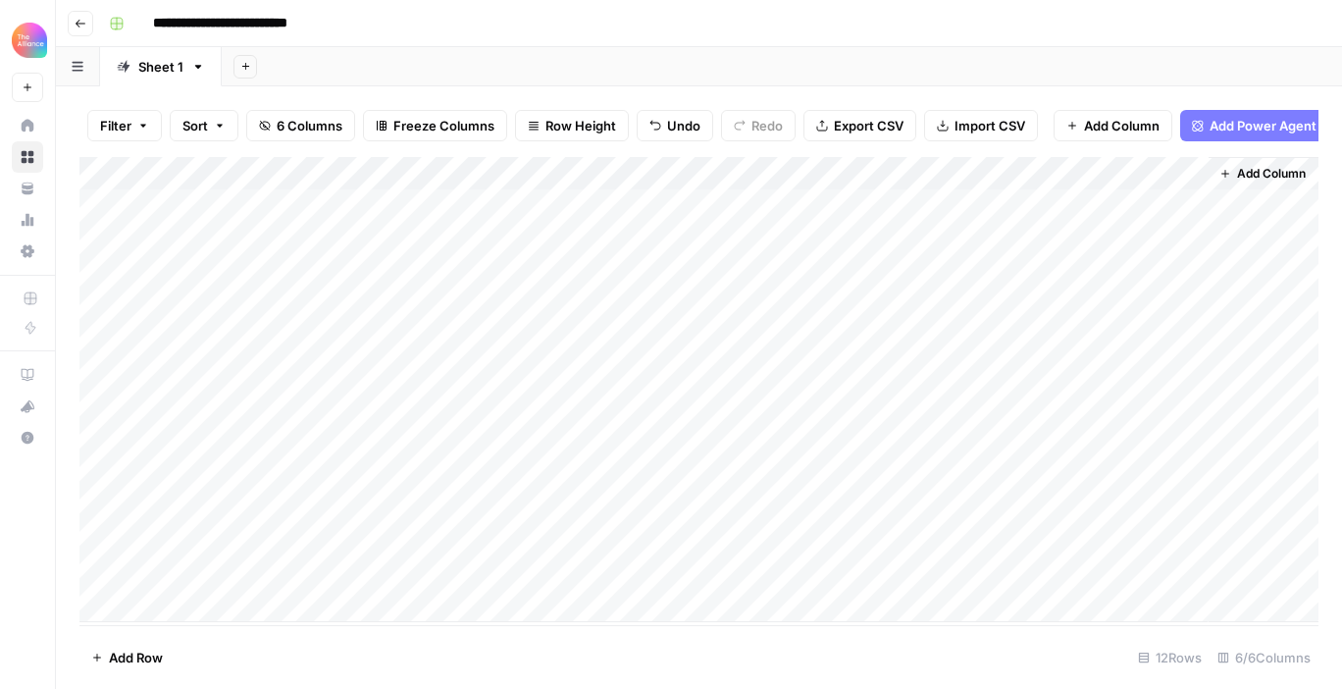
click at [518, 498] on div "Add Column" at bounding box center [698, 389] width 1239 height 465
click at [277, 441] on div "Add Column" at bounding box center [698, 389] width 1239 height 465
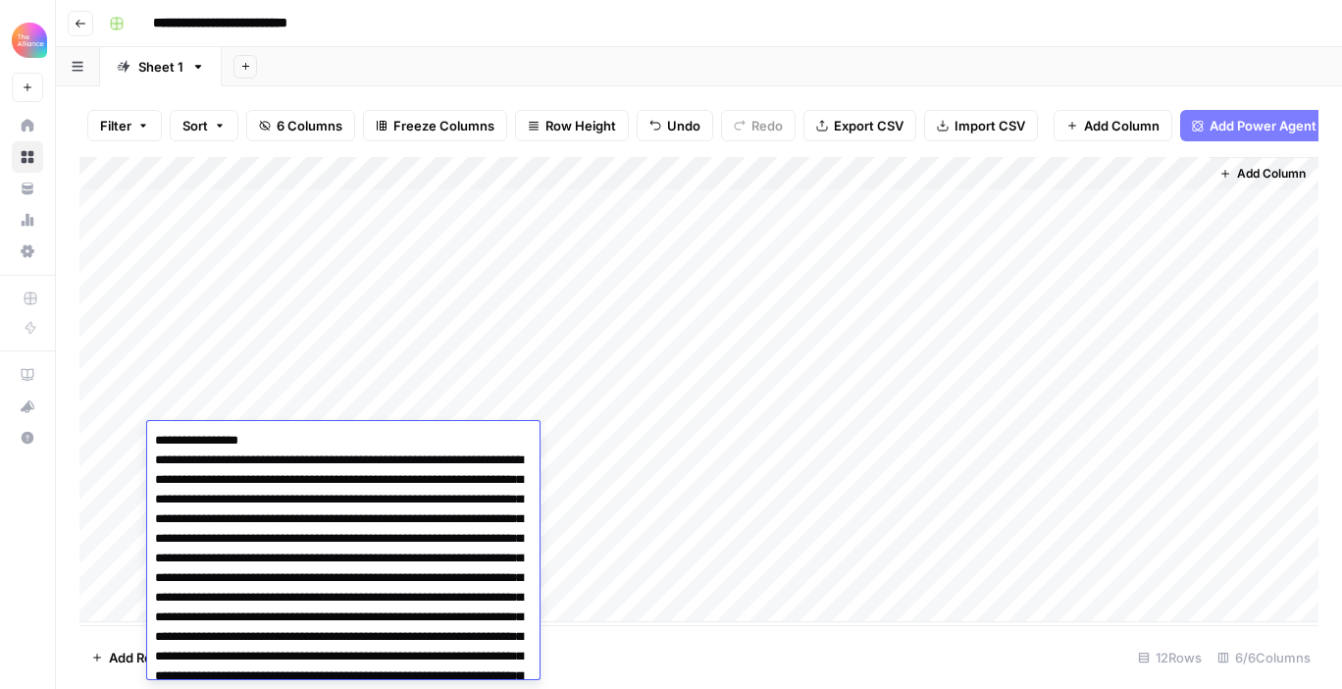
scroll to position [4915, 0]
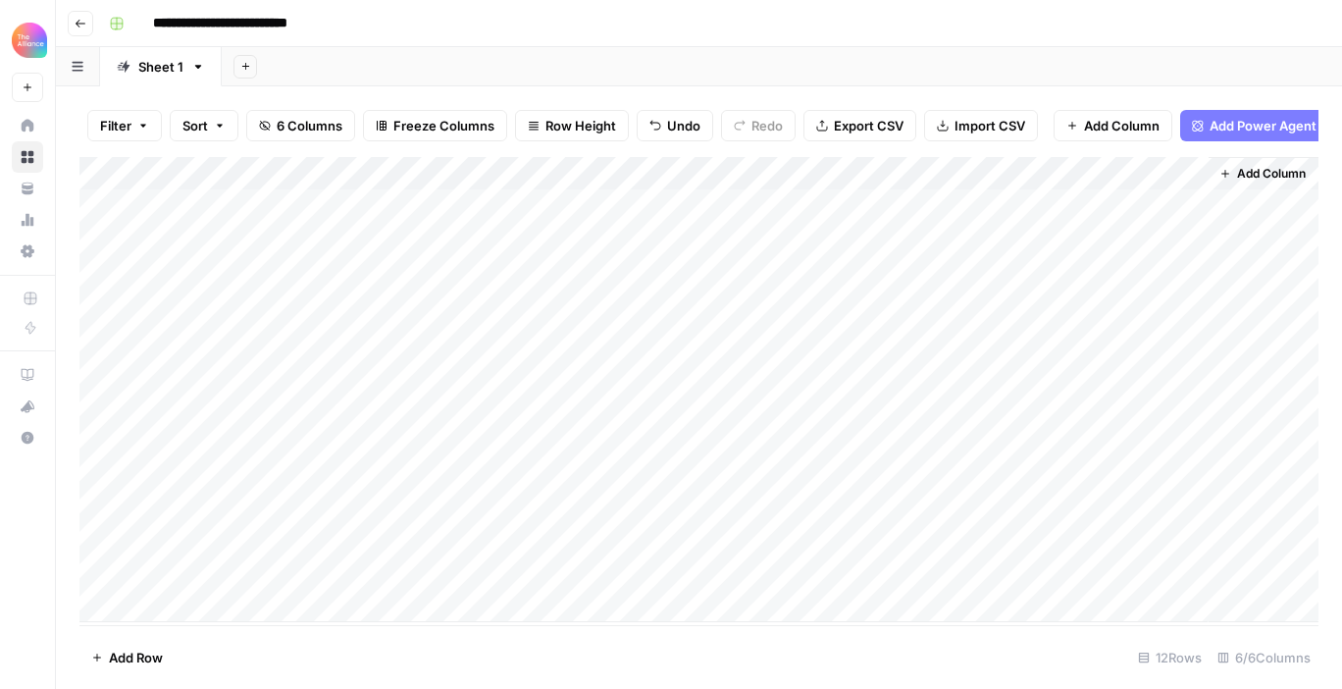
click at [228, 407] on div "Add Column" at bounding box center [698, 389] width 1239 height 465
click at [798, 506] on div "Add Column" at bounding box center [698, 389] width 1239 height 465
click at [828, 505] on div "Add Column" at bounding box center [698, 389] width 1239 height 465
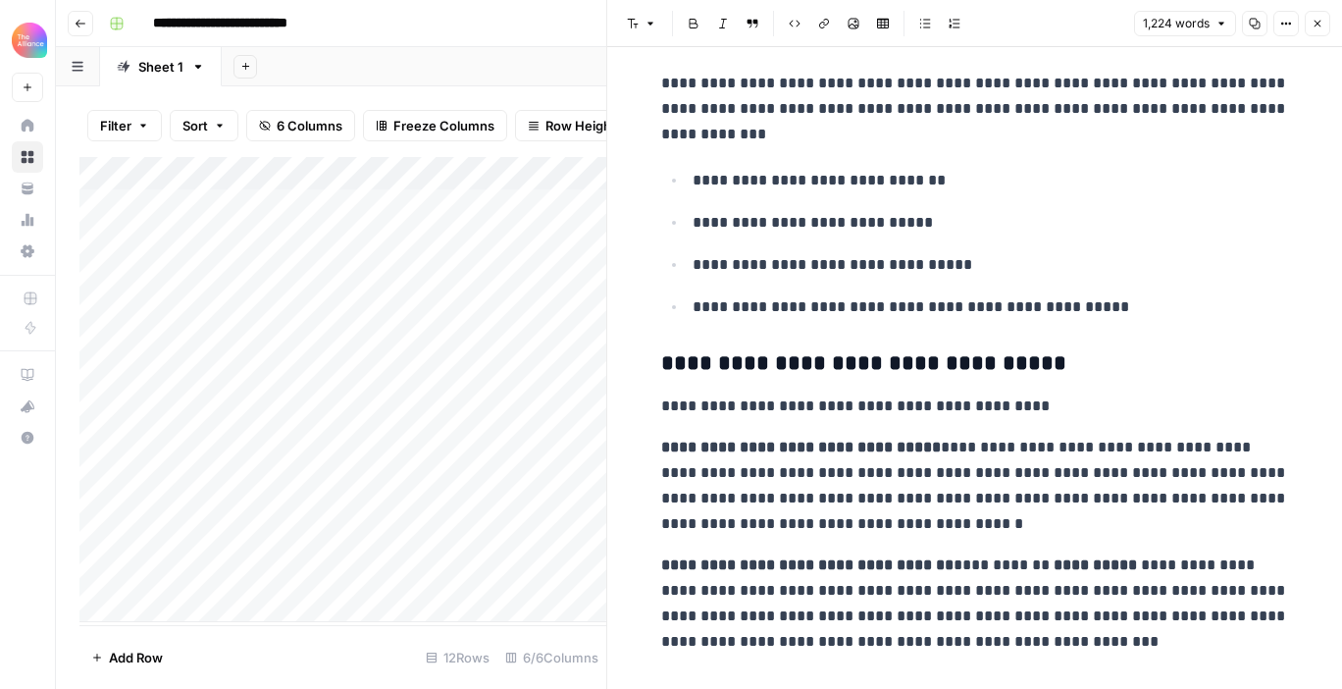
scroll to position [4758, 0]
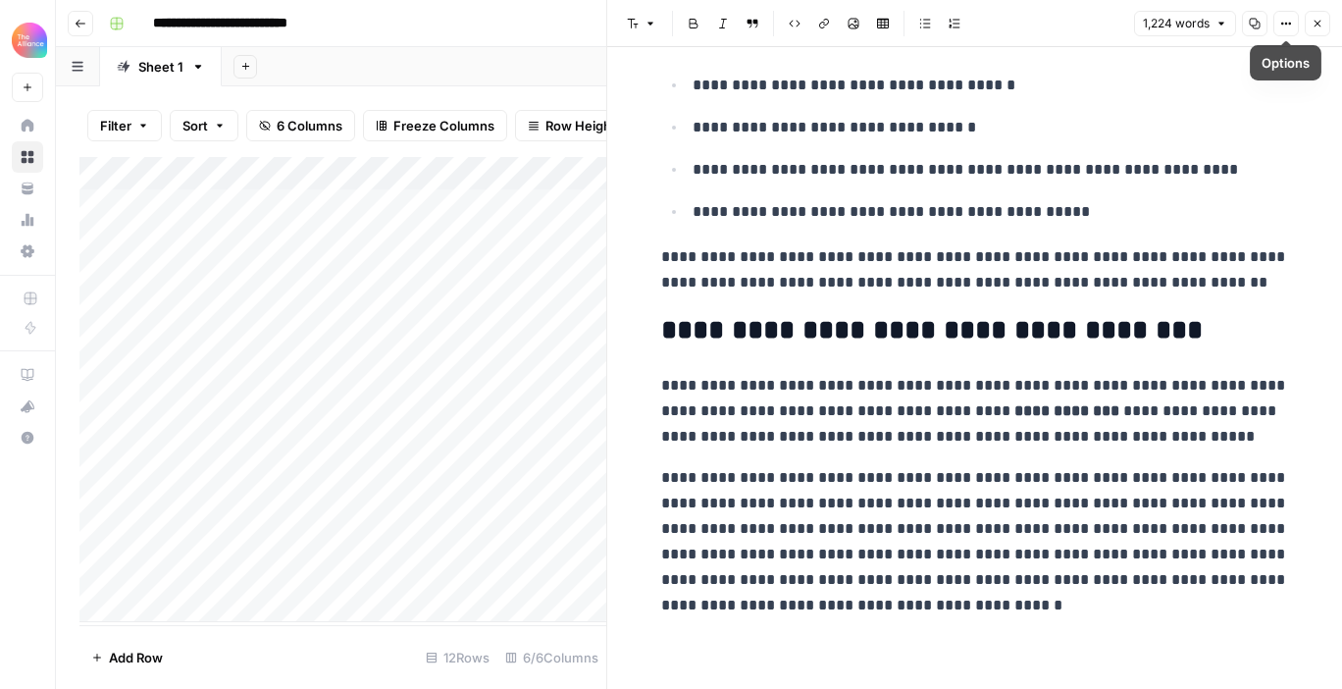
click at [1314, 25] on icon "button" at bounding box center [1317, 24] width 7 height 7
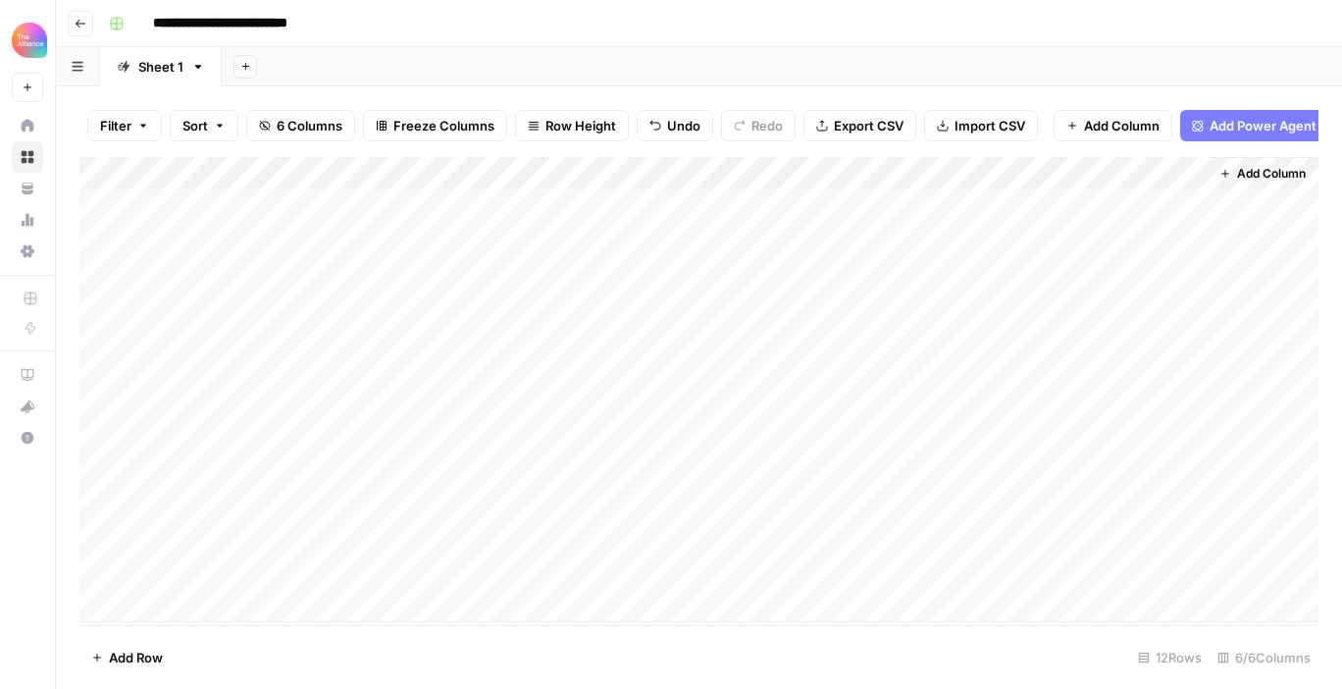
click at [950, 503] on div "Add Column" at bounding box center [698, 389] width 1239 height 465
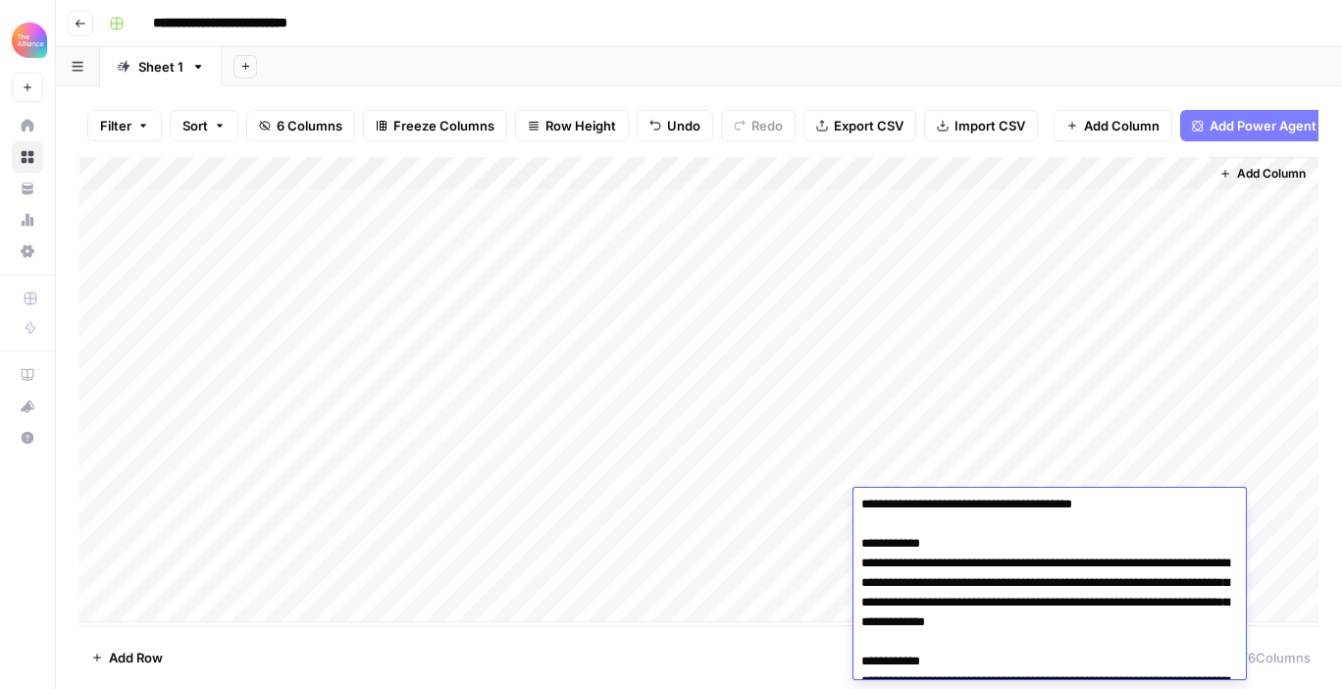
scroll to position [137, 0]
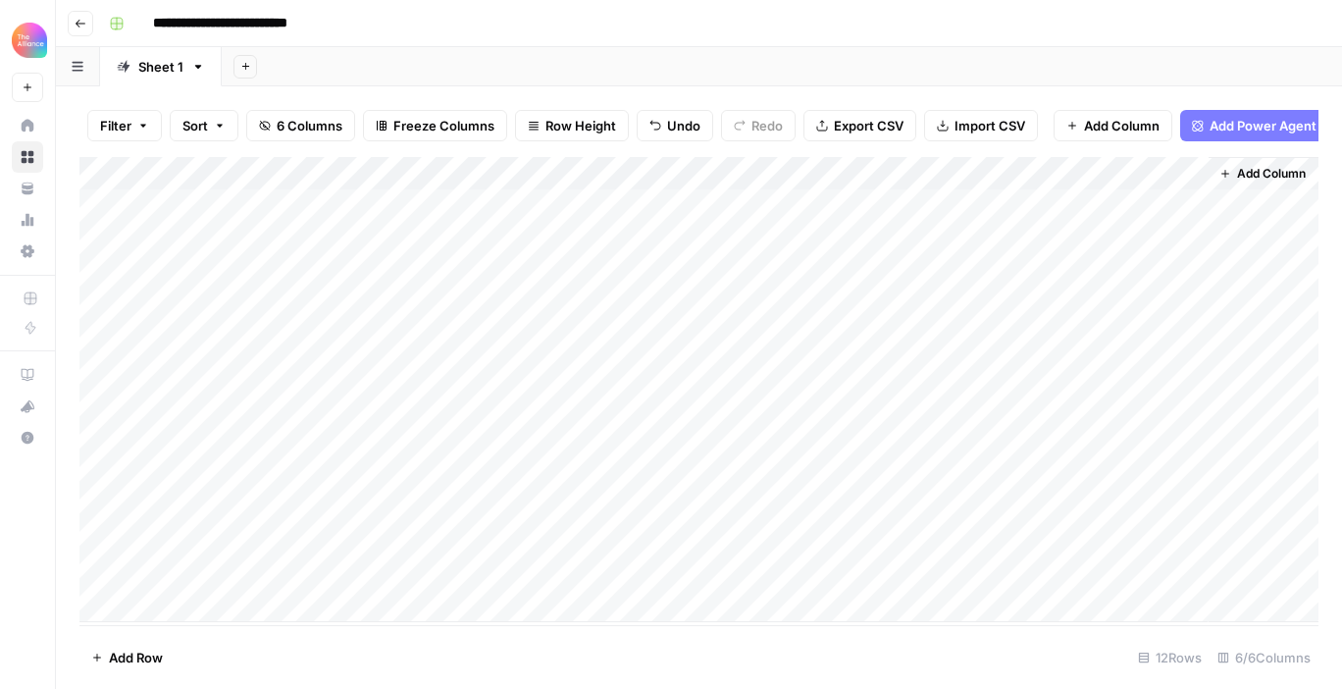
click at [1101, 470] on div "Add Column" at bounding box center [698, 389] width 1239 height 465
click at [1098, 510] on div "Add Column" at bounding box center [698, 389] width 1239 height 465
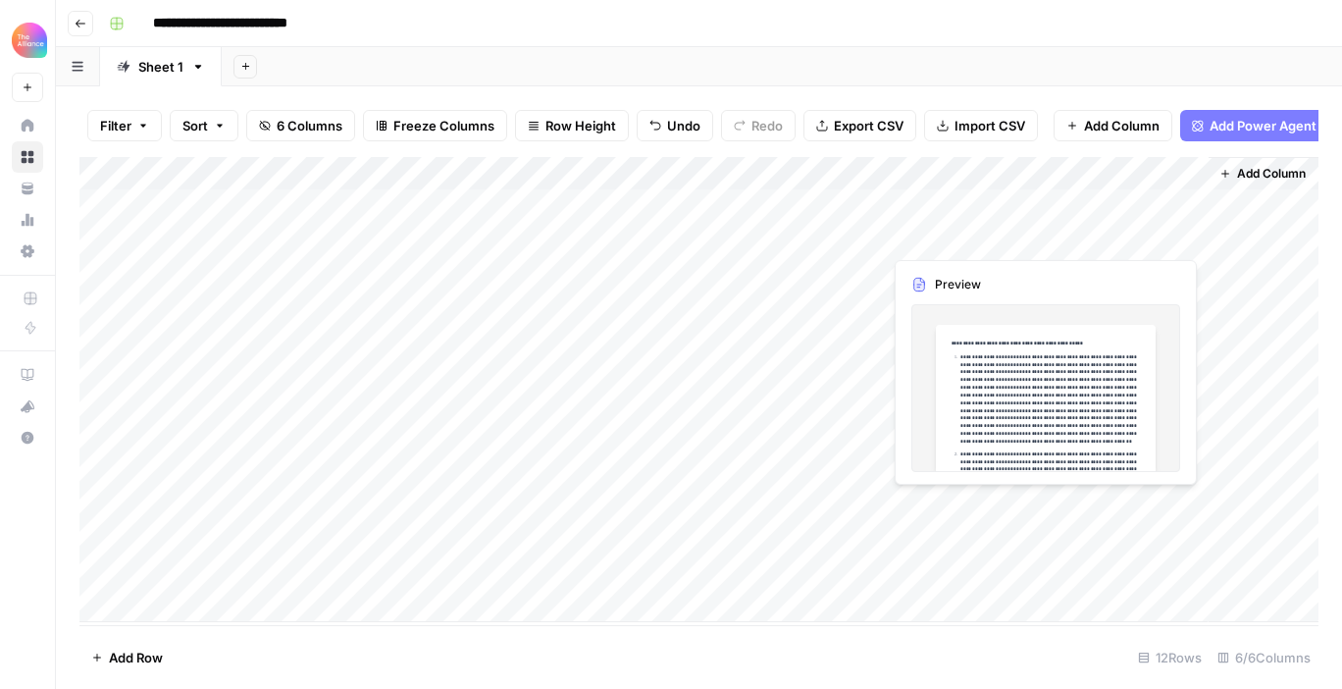
click at [1098, 510] on div "Add Column" at bounding box center [698, 389] width 1239 height 465
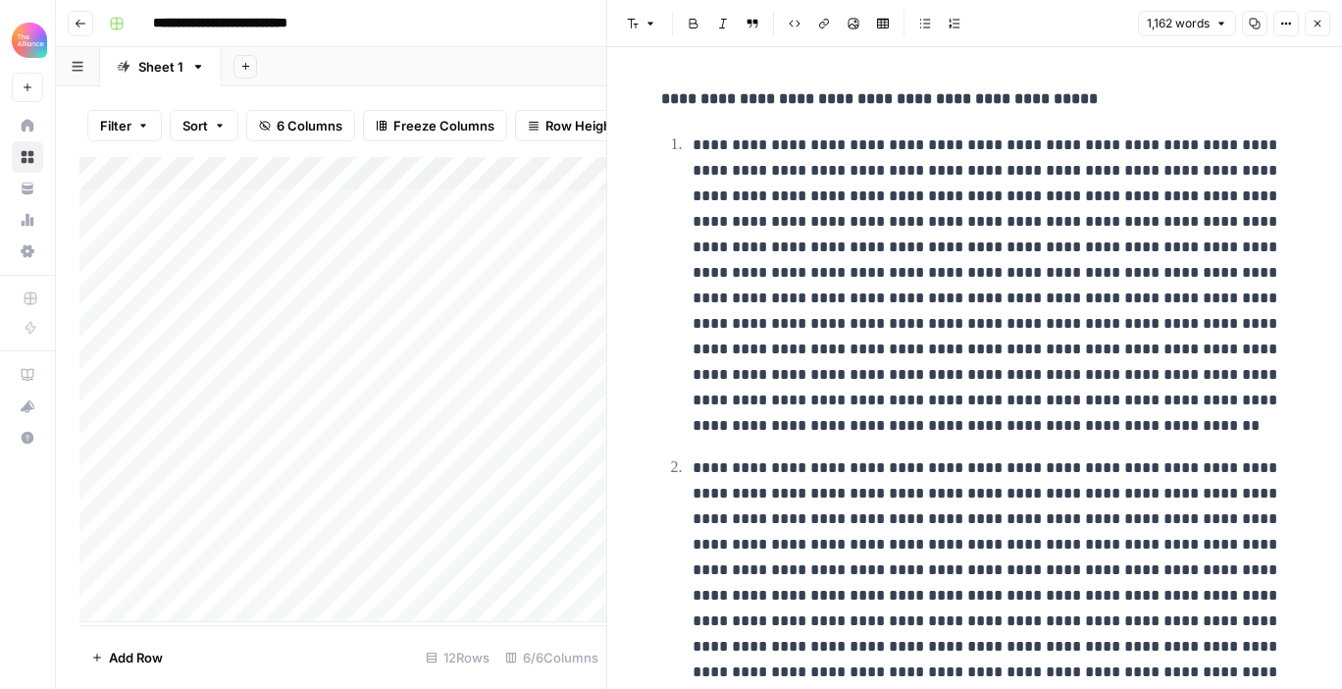
click at [1317, 25] on icon "button" at bounding box center [1317, 24] width 12 height 12
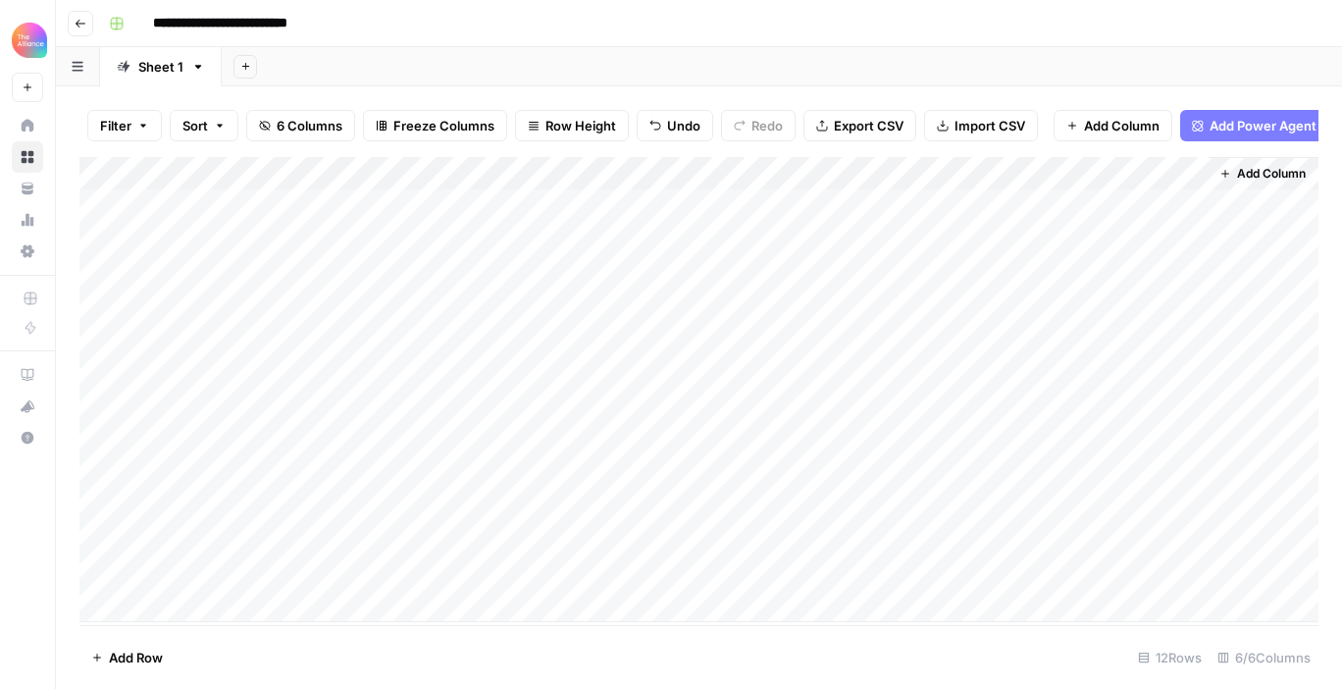
click at [1064, 500] on div "Add Column" at bounding box center [698, 389] width 1239 height 465
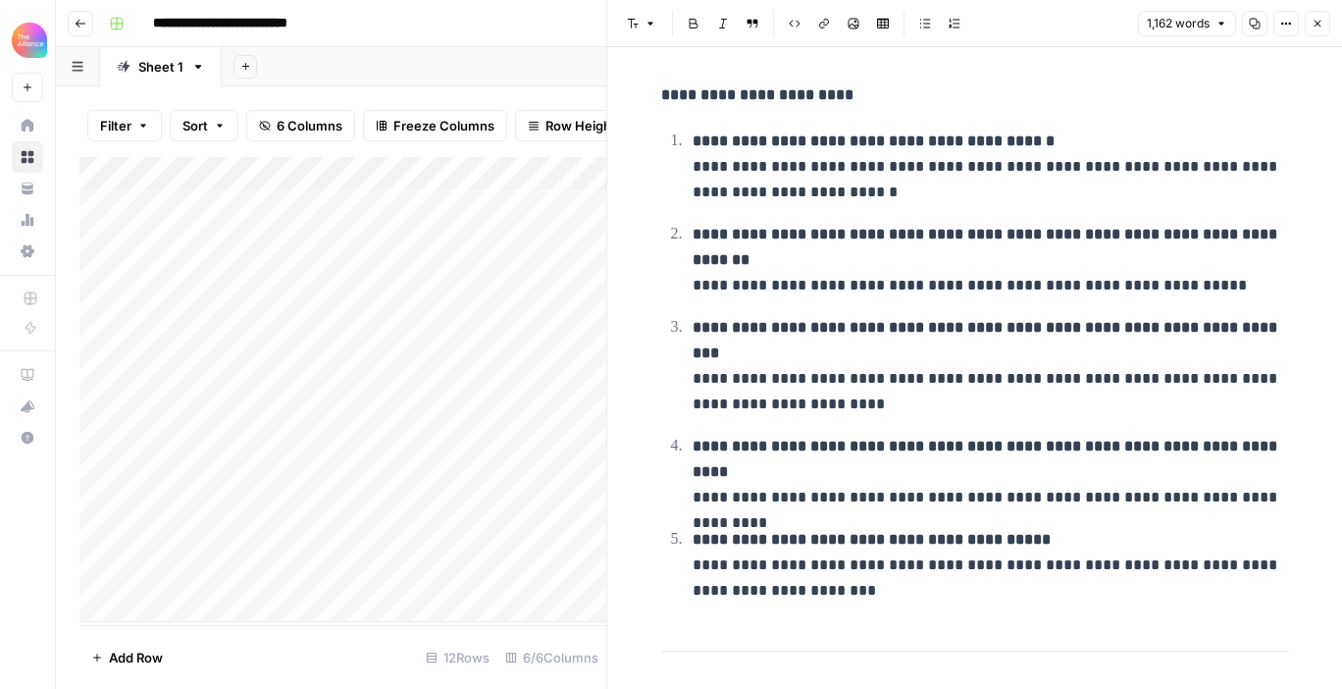
scroll to position [1509, 0]
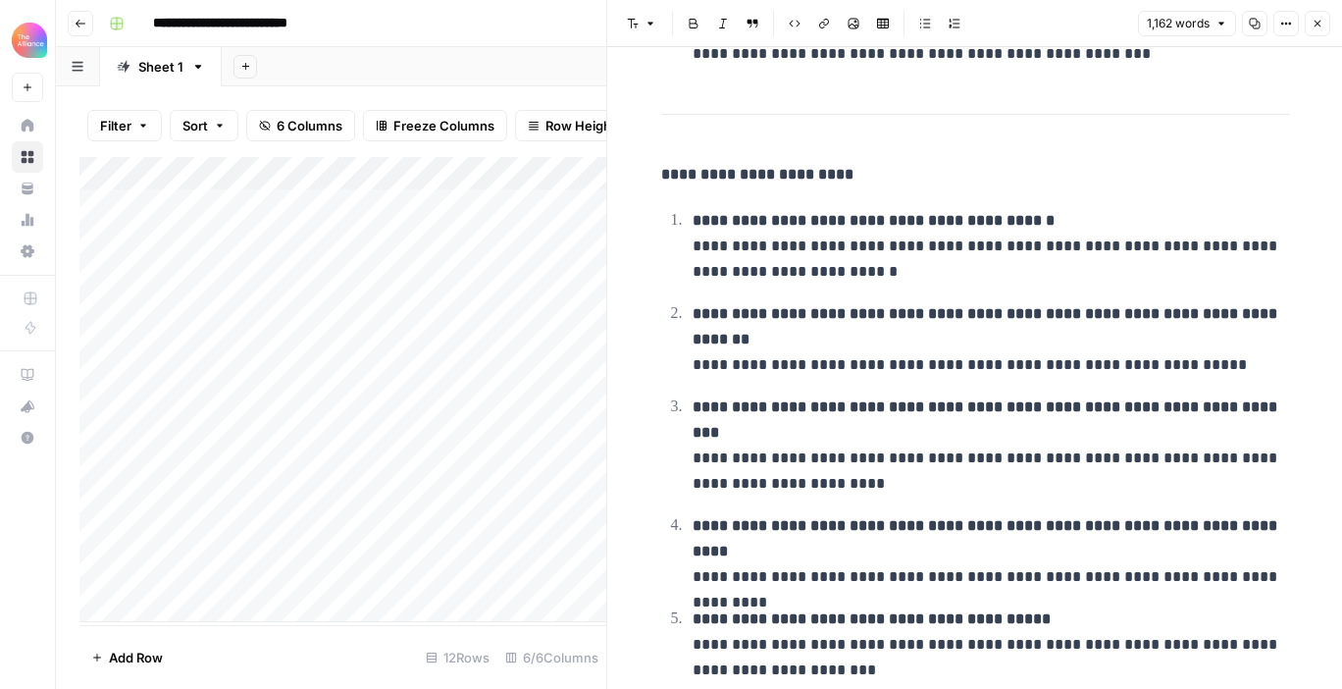
click at [1320, 23] on icon "button" at bounding box center [1317, 24] width 12 height 12
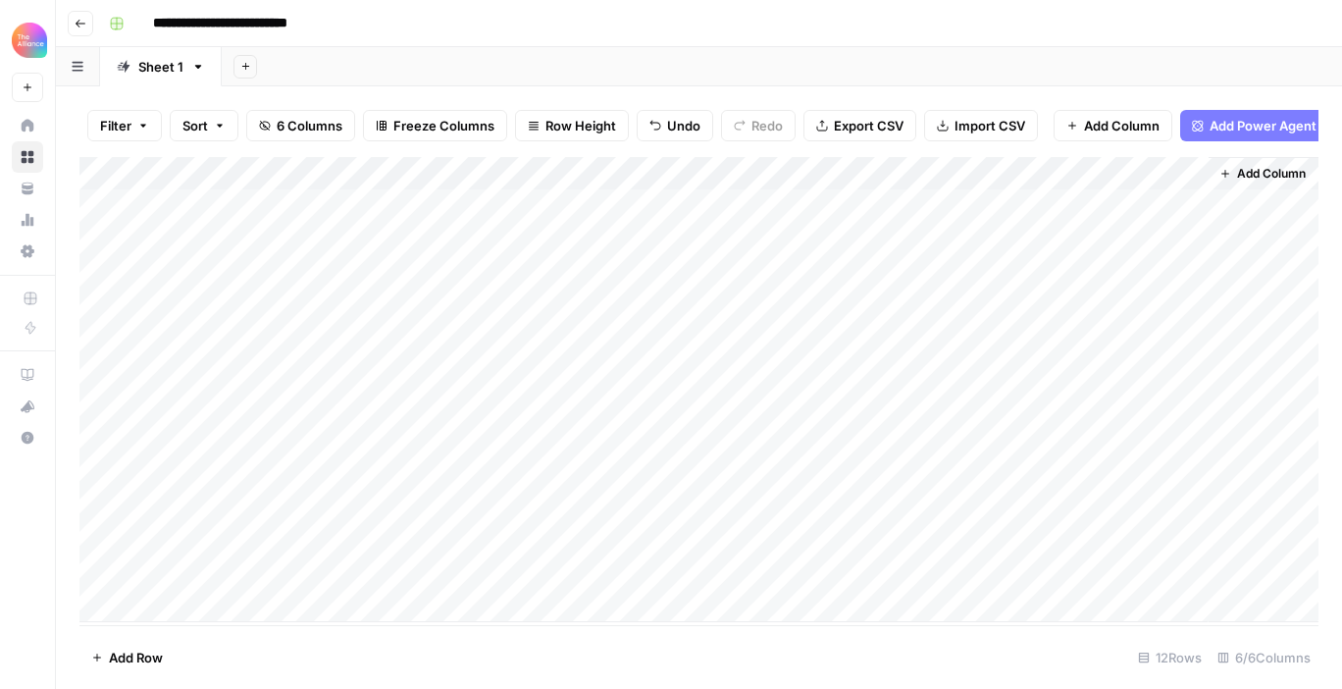
click at [945, 497] on div "Add Column" at bounding box center [698, 389] width 1239 height 465
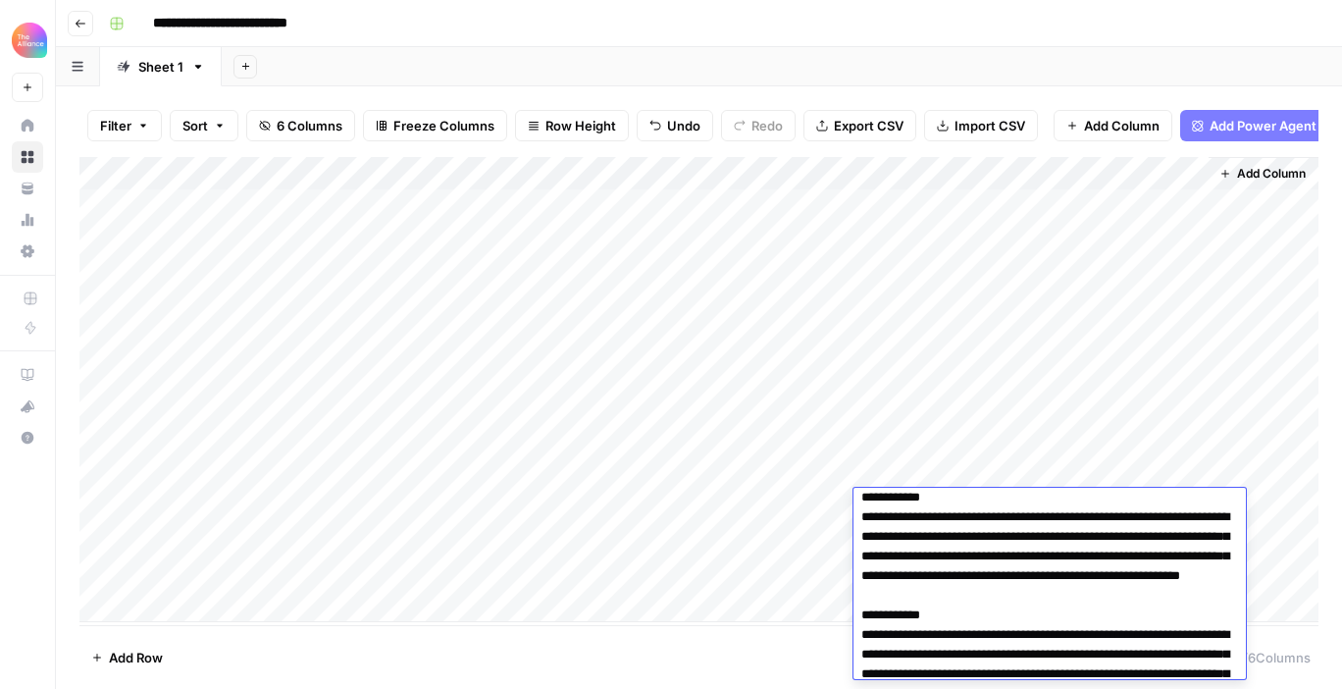
scroll to position [389, 0]
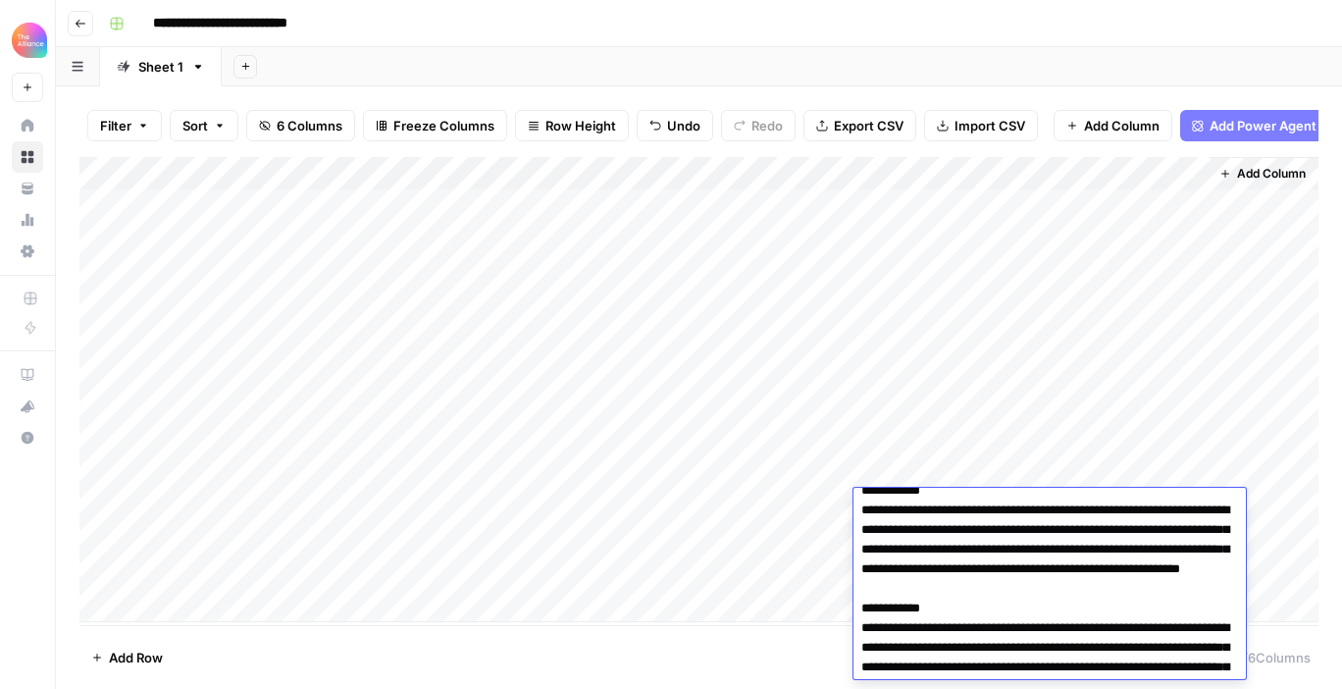
click at [924, 221] on div "Add Column" at bounding box center [698, 389] width 1239 height 465
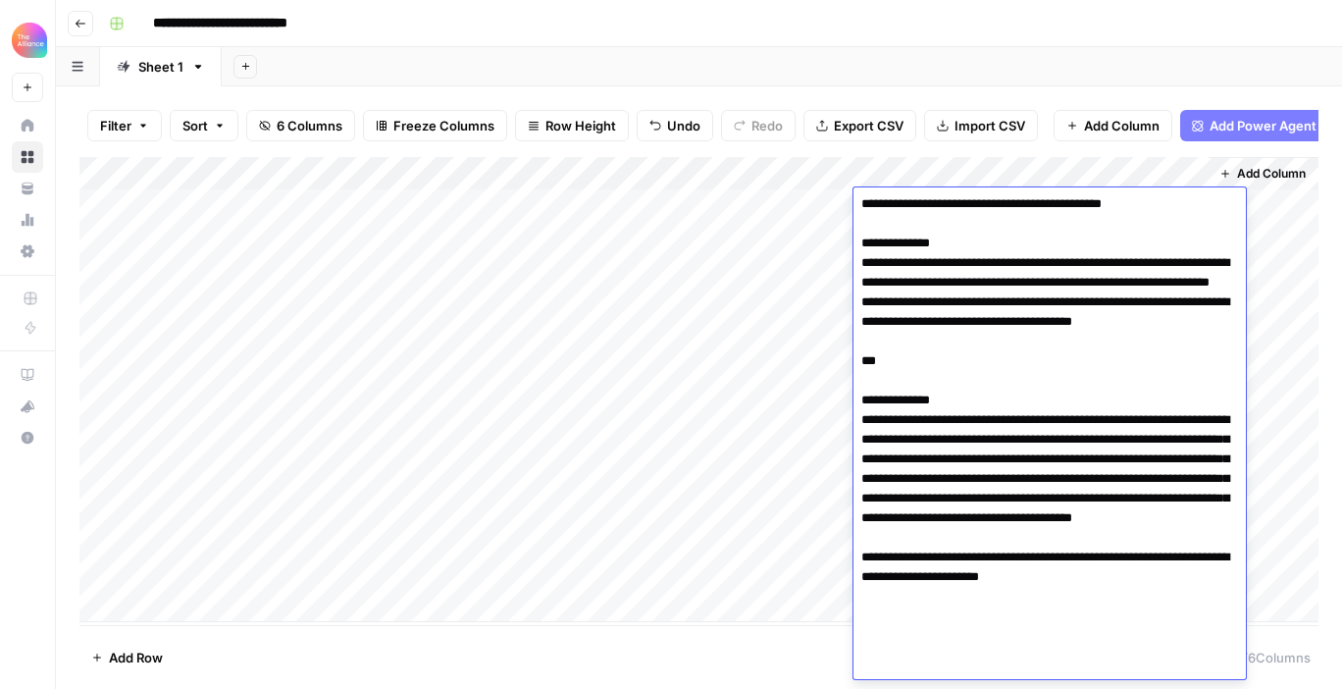
scroll to position [837, 0]
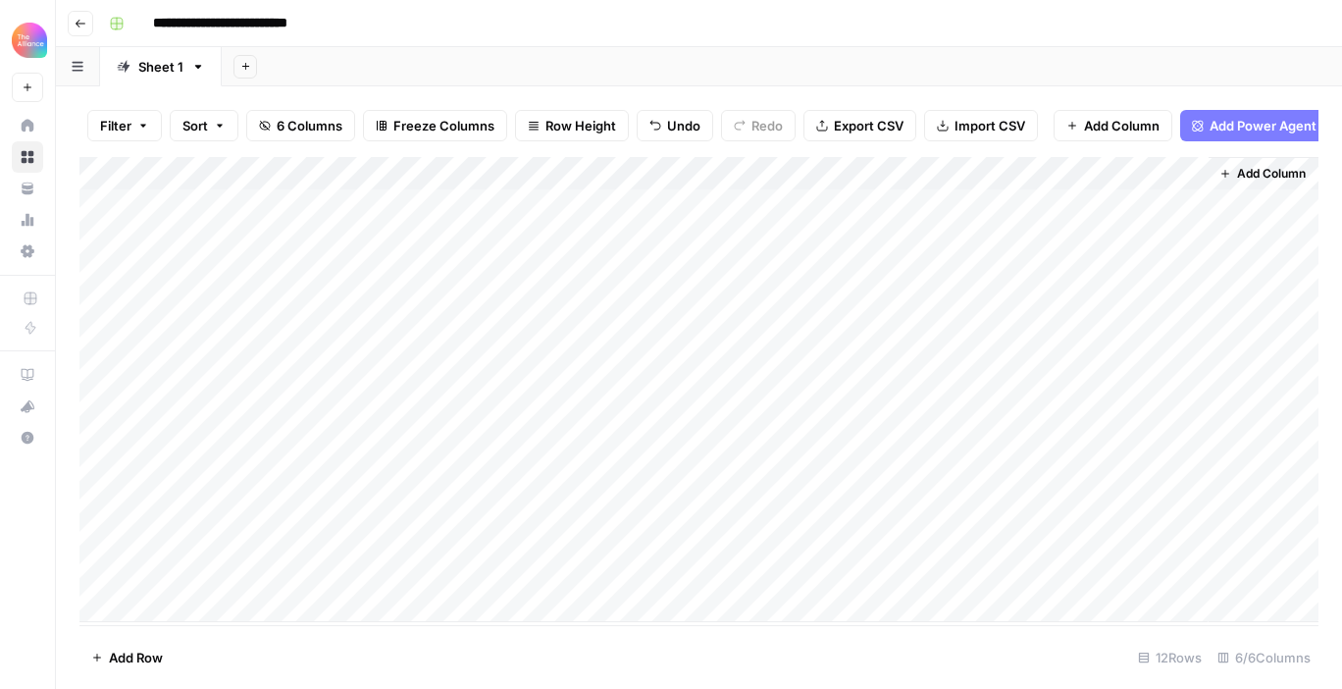
click at [289, 538] on div "Add Column" at bounding box center [698, 389] width 1239 height 465
